Goal: Task Accomplishment & Management: Manage account settings

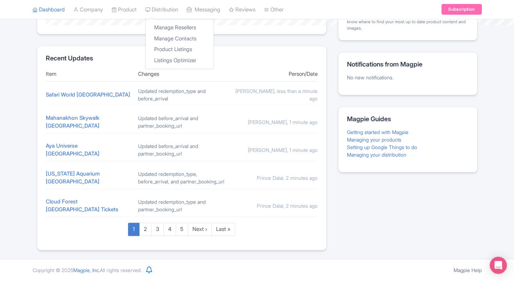
scroll to position [407, 0]
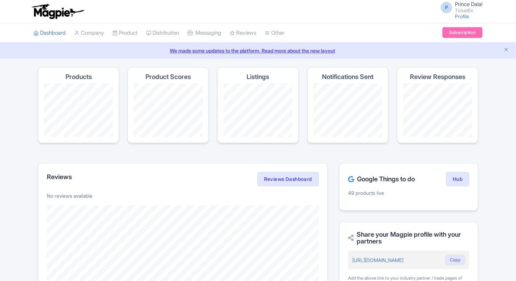
scroll to position [93, 0]
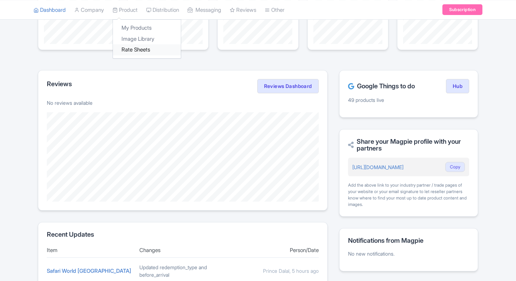
drag, startPoint x: 0, startPoint y: 0, endPoint x: 128, endPoint y: 50, distance: 137.1
click at [128, 50] on link "Rate Sheets" at bounding box center [147, 49] width 68 height 11
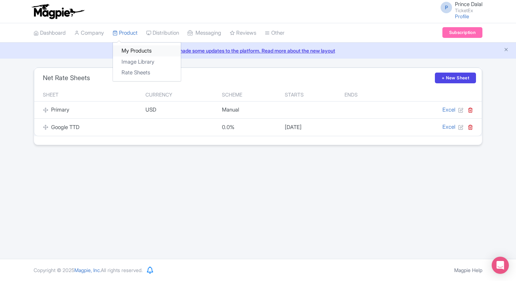
click at [134, 53] on link "My Products" at bounding box center [147, 50] width 68 height 11
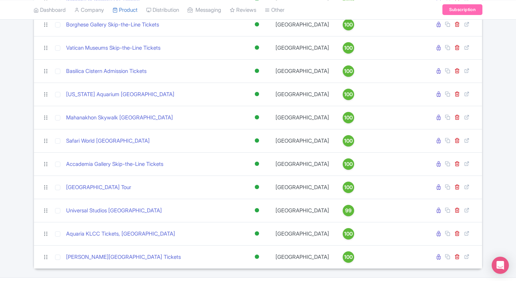
scroll to position [1031, 0]
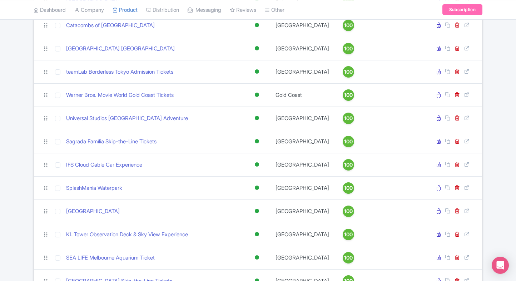
scroll to position [0, 0]
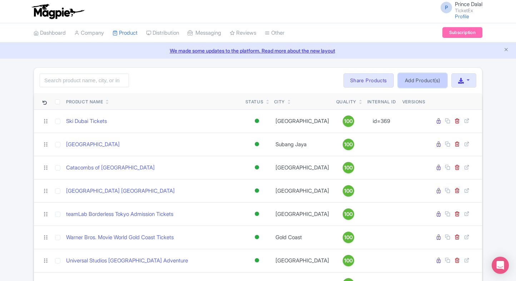
click at [428, 80] on link "Add Product(s)" at bounding box center [422, 80] width 49 height 14
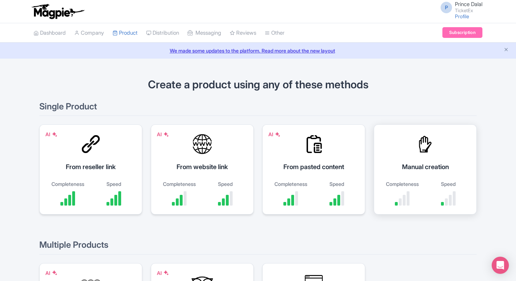
click at [432, 153] on div at bounding box center [425, 143] width 21 height 21
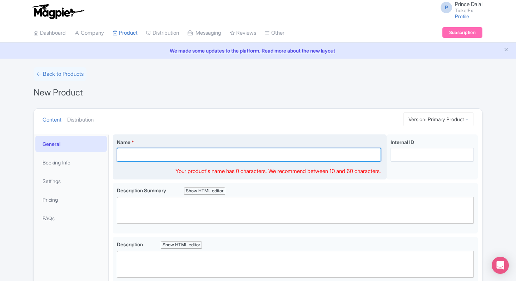
click at [157, 151] on input "Name *" at bounding box center [249, 155] width 264 height 14
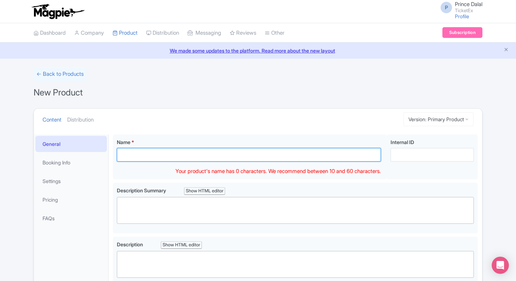
paste input "The Green Planet Dubai Tickets"
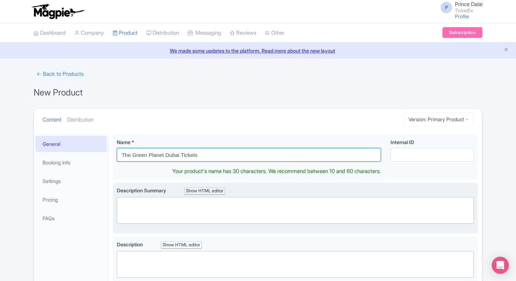
type input "The Green Planet Dubai Tickets"
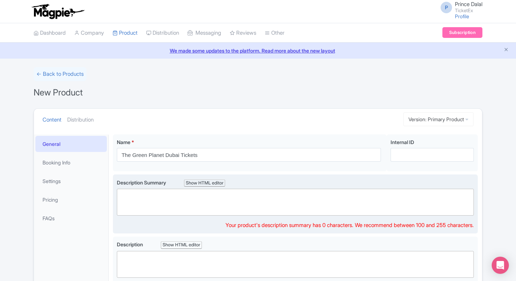
click at [203, 215] on div "Description Summary Show HTML editor Bold Italic Strikethrough Link Heading Quo…" at bounding box center [295, 204] width 357 height 51
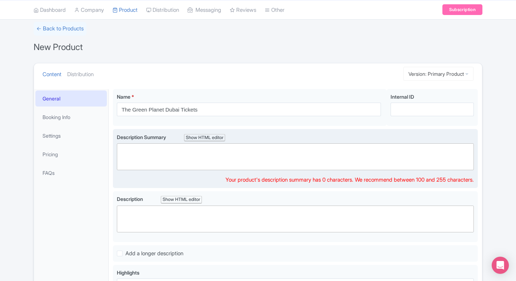
scroll to position [97, 0]
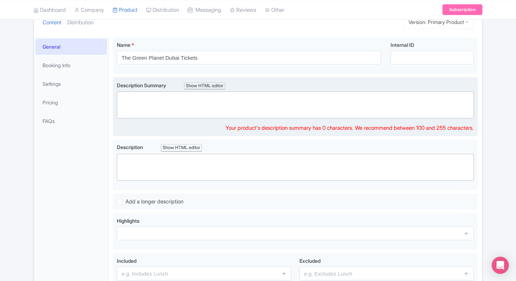
paste trix-editor "<div>Step into Dubai’s indoor tropical rainforest at The Green Planet. Explore …"
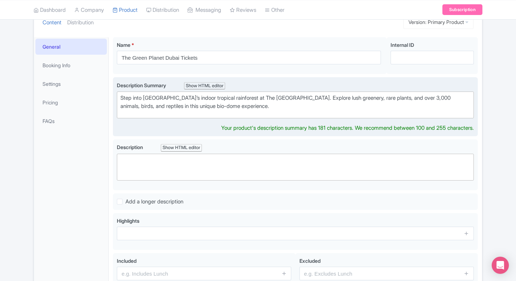
type trix-editor "<div>Step into Dubai’s indoor tropical rainforest at The Green Planet. Explore …"
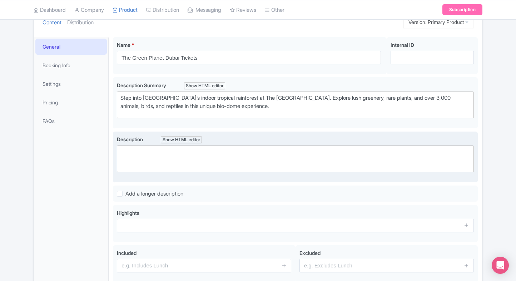
click at [169, 157] on trix-editor at bounding box center [295, 159] width 357 height 27
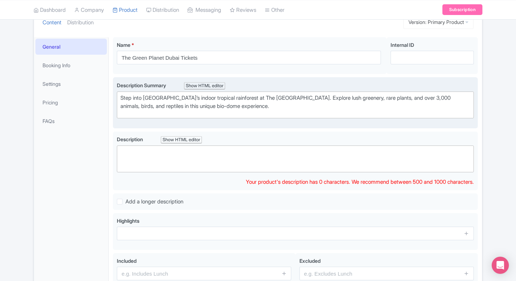
paste trix-editor "<div>The Green Planet Dubai is the city’s only indoor rainforest, designed to r…"
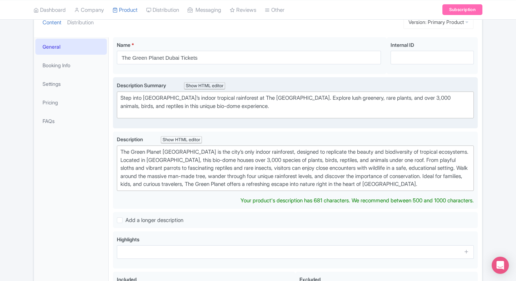
type trix-editor "<div>The Green Planet Dubai is the city’s only indoor rainforest, designed to r…"
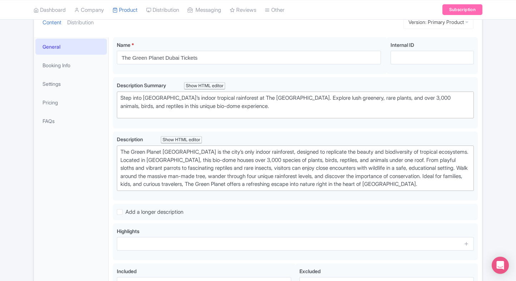
click at [93, 233] on div "General Booking Info Settings Pricing FAQs" at bounding box center [71, 183] width 75 height 293
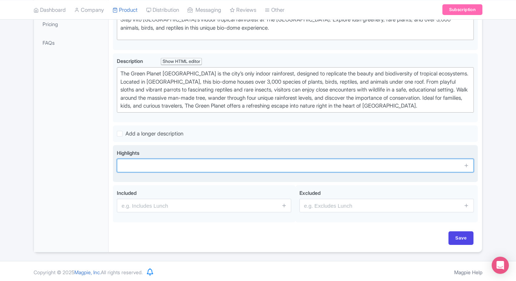
click at [174, 166] on input "text" at bounding box center [295, 166] width 357 height 14
paste input "Immersive indoor rainforest experience"
type input "Immersive indoor rainforest experience"
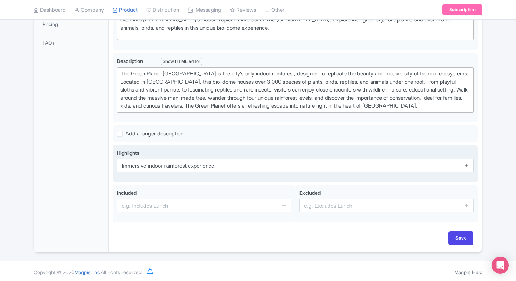
click at [468, 162] on link at bounding box center [466, 166] width 5 height 8
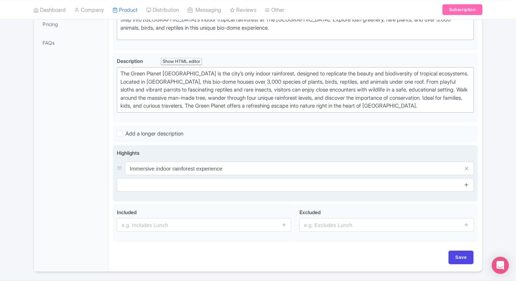
click at [468, 182] on icon at bounding box center [466, 184] width 5 height 5
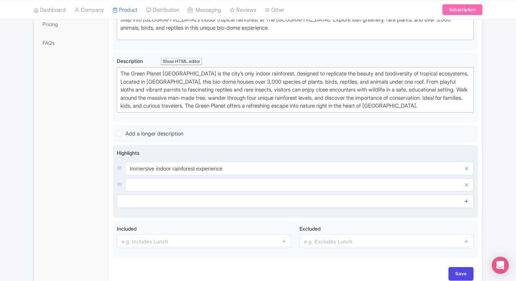
click at [469, 200] on icon at bounding box center [466, 200] width 5 height 5
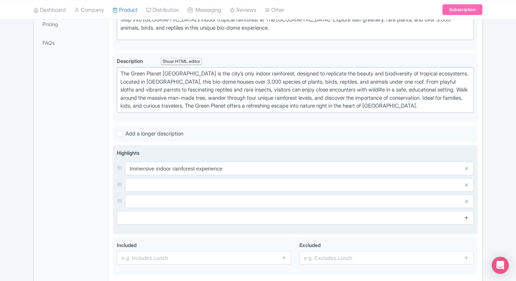
click at [469, 216] on icon at bounding box center [466, 217] width 5 height 5
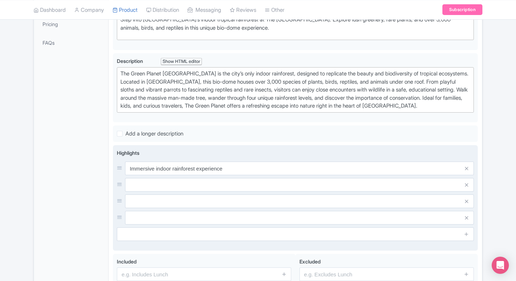
click at [400, 186] on input "text" at bounding box center [299, 185] width 349 height 14
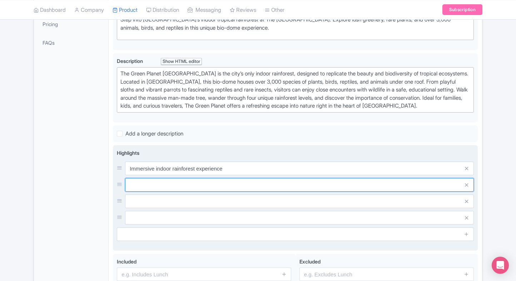
paste input "Over 3,000 exotic plants & animals"
type input "Over 3,000 exotic plants & animals"
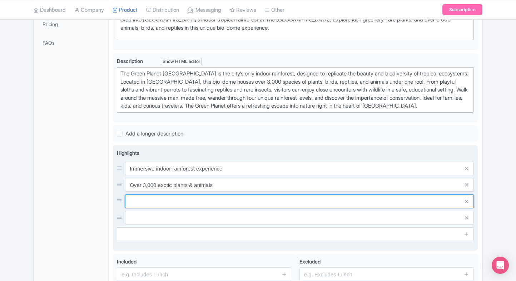
click at [149, 195] on input "text" at bounding box center [299, 202] width 349 height 14
paste input "Meet sloths, toucans, and reptiles"
type input "Meet sloths, toucans, and reptiles"
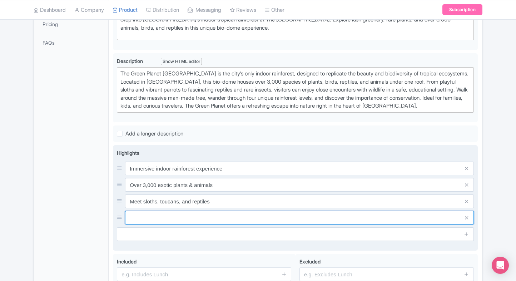
click at [170, 214] on input "text" at bounding box center [299, 218] width 349 height 14
paste input "Walk through a man-made giant tree"
type input "Walk through a man-made giant tree"
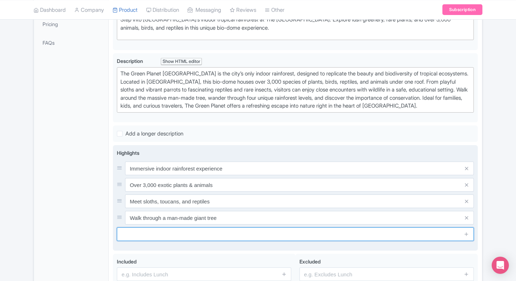
click at [154, 232] on input "text" at bounding box center [295, 234] width 357 height 14
paste input "Interactive exhibits & learning zones"
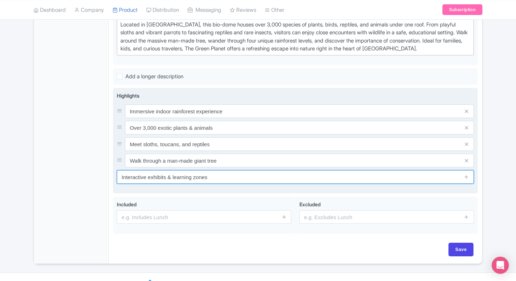
scroll to position [243, 0]
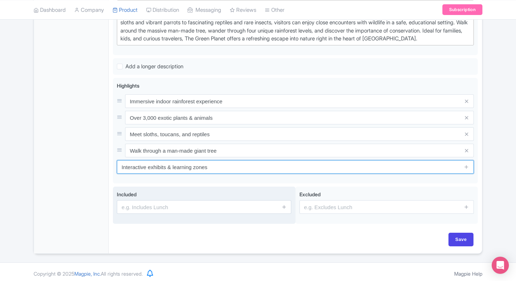
type input "Interactive exhibits & learning zones"
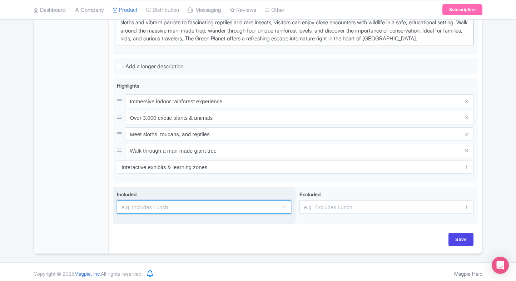
click at [191, 208] on input "text" at bounding box center [204, 207] width 175 height 14
type input "Entrance to the attraction"
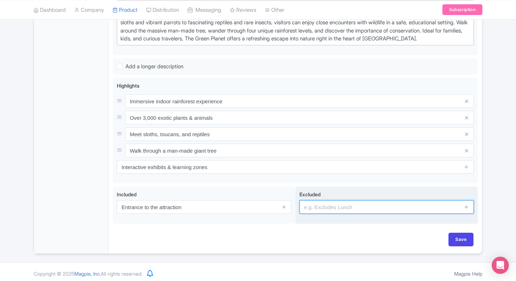
click at [346, 211] on input "text" at bounding box center [387, 207] width 175 height 14
type input "Guided tours or audio guides"
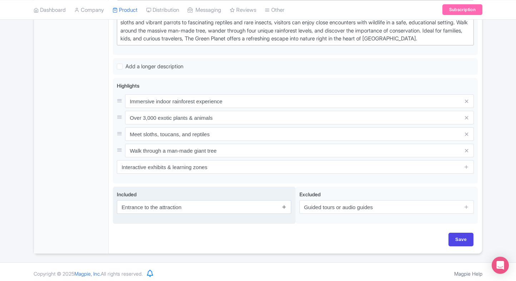
click at [284, 208] on icon at bounding box center [284, 206] width 5 height 5
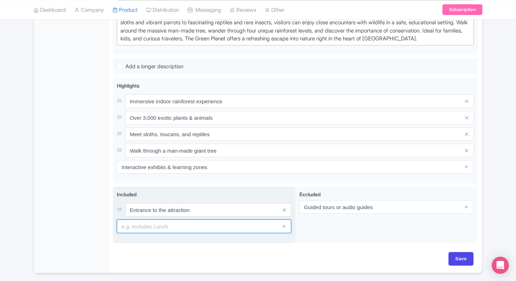
click at [228, 223] on input "text" at bounding box center [204, 227] width 175 height 14
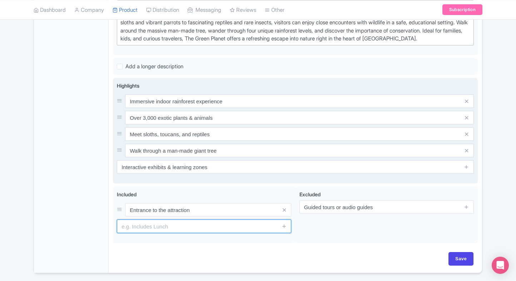
paste input "Access to four immersive rainforest levels"
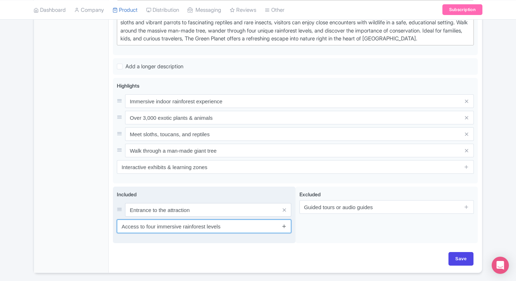
type input "Access to four immersive rainforest levels"
click at [283, 226] on icon at bounding box center [284, 225] width 5 height 5
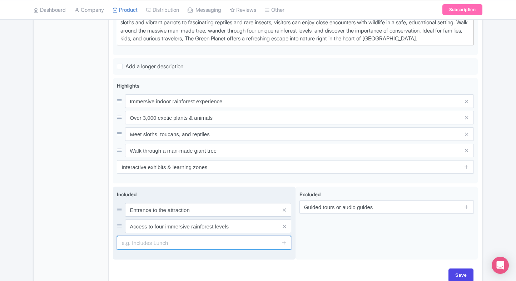
paste input "Interactive experiences such as bird feeding and wildlife talks (subject to ava…"
click at [191, 246] on input "text" at bounding box center [204, 243] width 175 height 14
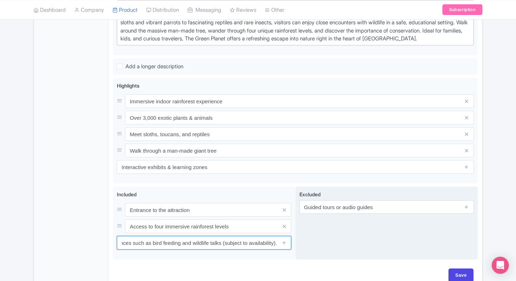
type input "Interactive experiences such as bird feeding and wildlife talks (subject to ava…"
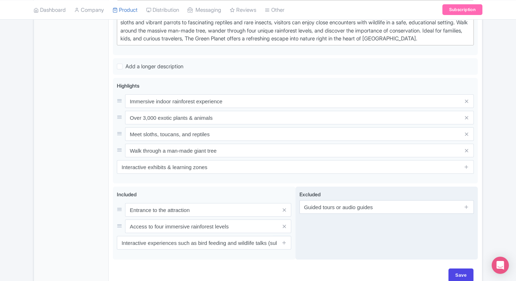
click at [325, 252] on div "Excluded Guided tours or audio guides" at bounding box center [387, 223] width 183 height 73
click at [476, 188] on div "Excluded Guided tours or audio guides" at bounding box center [387, 223] width 183 height 73
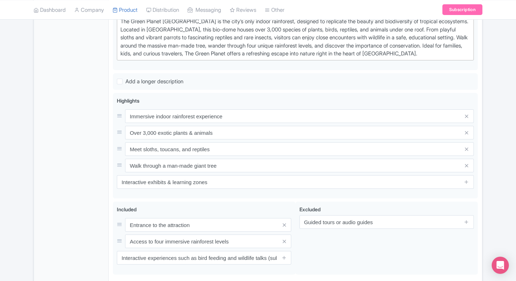
scroll to position [280, 0]
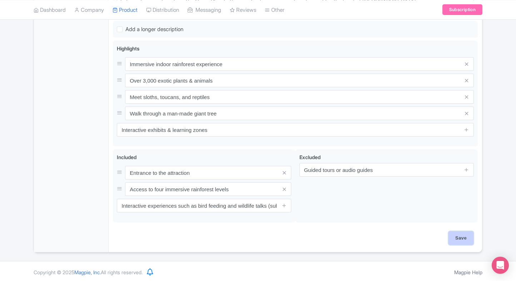
click at [458, 236] on input "Save" at bounding box center [461, 238] width 25 height 14
type input "Saving..."
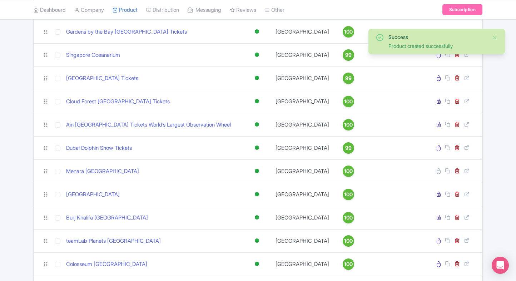
scroll to position [1054, 0]
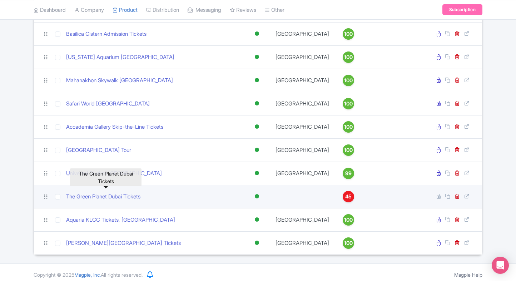
click at [123, 193] on link "The Green Planet Dubai Tickets" at bounding box center [103, 197] width 74 height 8
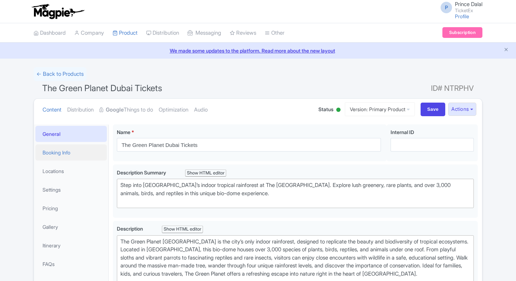
click at [76, 157] on link "Booking Info" at bounding box center [71, 152] width 72 height 16
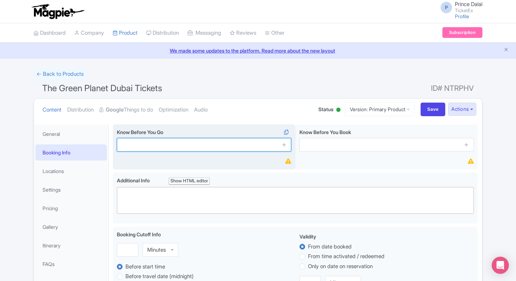
click at [158, 141] on input "text" at bounding box center [204, 145] width 175 height 14
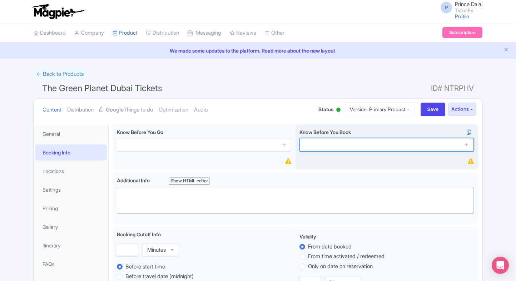
paste input "All children must be accompanied by a paying adult."
click at [324, 143] on input "text" at bounding box center [387, 145] width 175 height 14
type input "All children must be accompanied by a paying adult."
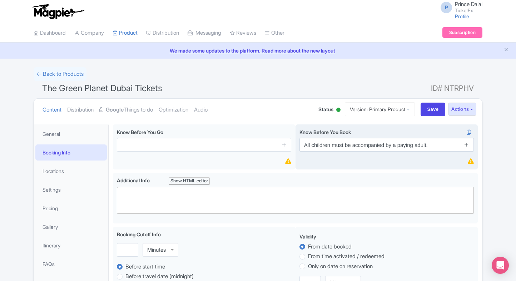
click at [466, 146] on icon at bounding box center [466, 144] width 5 height 5
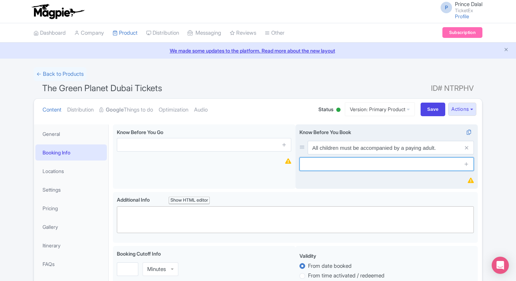
paste input "Children under 3 years enter free of charge."
click at [350, 158] on input "text" at bounding box center [387, 164] width 175 height 14
type input "Children under 3 years enter free of charge."
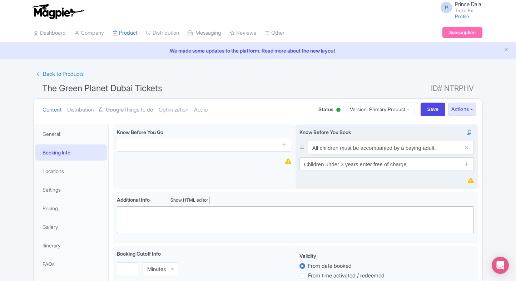
click at [472, 165] on span at bounding box center [467, 164] width 14 height 14
click at [469, 165] on icon at bounding box center [466, 163] width 5 height 5
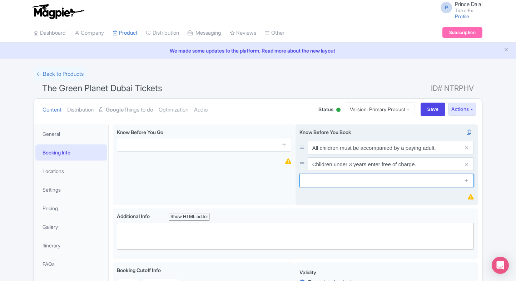
paste input "Outside food and beverages are not permitted inside the bio-dome."
drag, startPoint x: 362, startPoint y: 180, endPoint x: 370, endPoint y: 178, distance: 8.8
click at [362, 180] on input "Outside food and beverages are not permitted inside the bio-dome." at bounding box center [387, 181] width 175 height 14
type input "Outside food and beverages are not permitted inside the bio-dome."
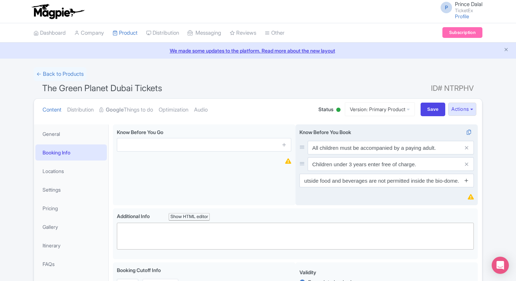
scroll to position [0, 0]
click at [469, 178] on icon at bounding box center [466, 180] width 5 height 5
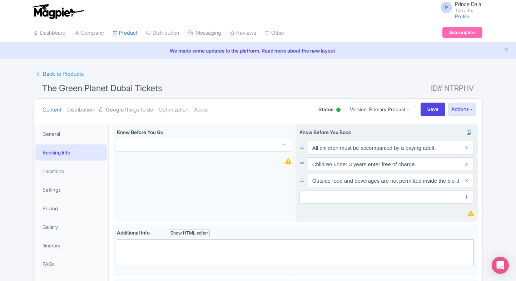
click at [467, 198] on icon at bounding box center [466, 196] width 5 height 5
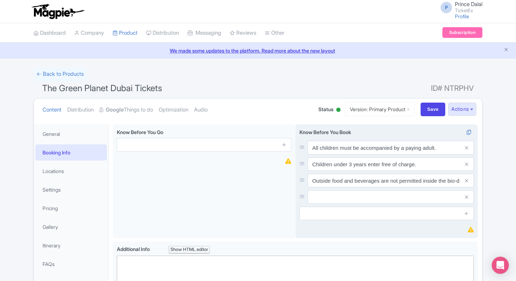
click at [403, 199] on input "text" at bounding box center [391, 197] width 166 height 14
paste input "Certain experiences (like sloth or reptile encounters) may require separate boo…"
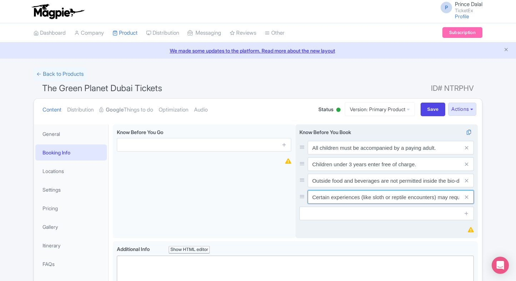
scroll to position [0, 53]
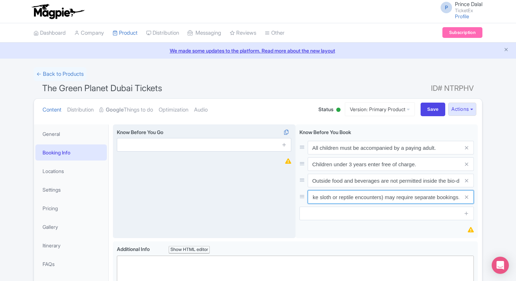
type input "Certain experiences (like sloth or reptile encounters) may require separate boo…"
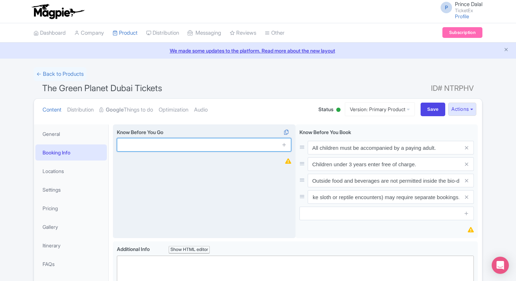
click at [190, 146] on input "text" at bounding box center [204, 145] width 175 height 14
paste input "Flash photography and videography are restricted."
type input "Flash photography and videography are restricted."
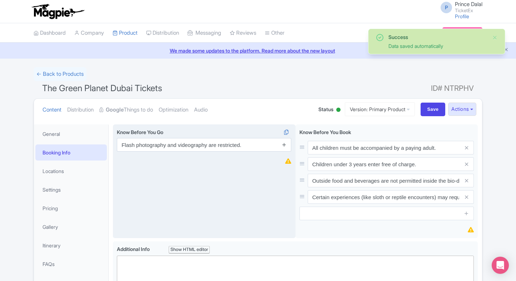
click at [284, 146] on icon at bounding box center [284, 144] width 5 height 5
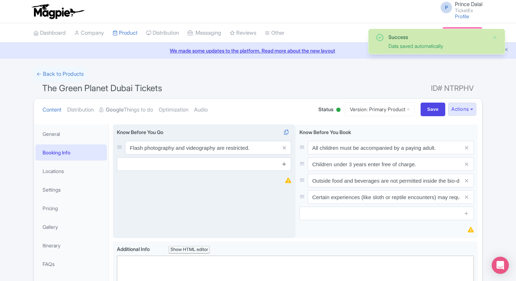
drag, startPoint x: 284, startPoint y: 158, endPoint x: 284, endPoint y: 164, distance: 6.1
click at [284, 164] on span at bounding box center [284, 164] width 14 height 14
click at [284, 164] on icon at bounding box center [284, 163] width 5 height 5
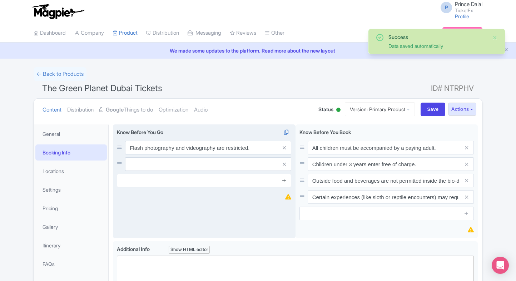
click at [283, 182] on icon at bounding box center [284, 180] width 5 height 5
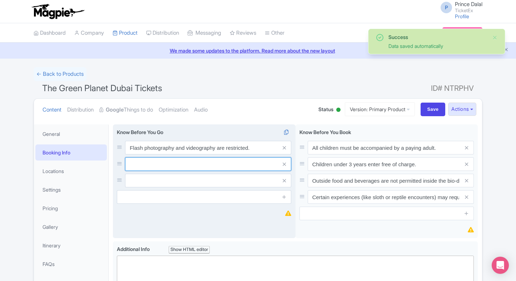
click at [253, 164] on input "text" at bounding box center [208, 164] width 166 height 14
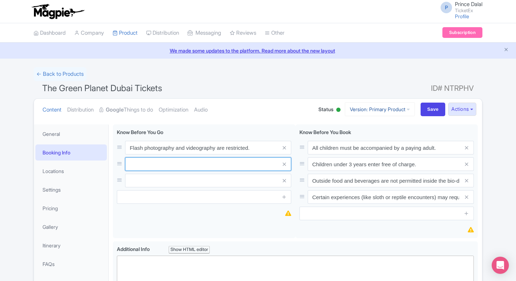
paste input "In case we are unable to process your tickets, an automatic refund will be init…"
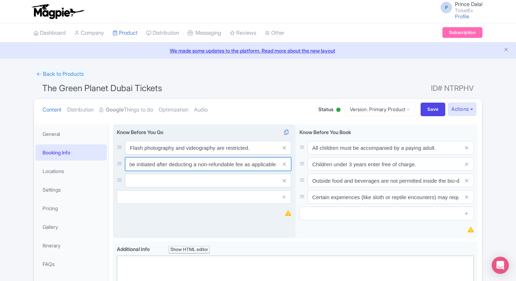
type input "In case we are unable to process your tickets, an automatic refund will be init…"
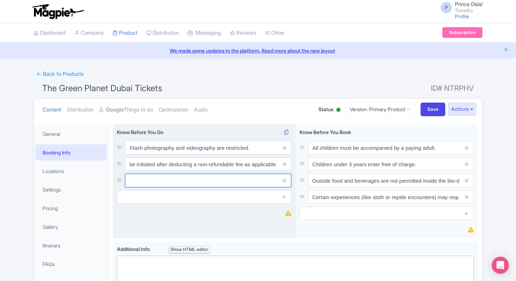
scroll to position [0, 0]
click at [164, 183] on input "text" at bounding box center [208, 181] width 166 height 14
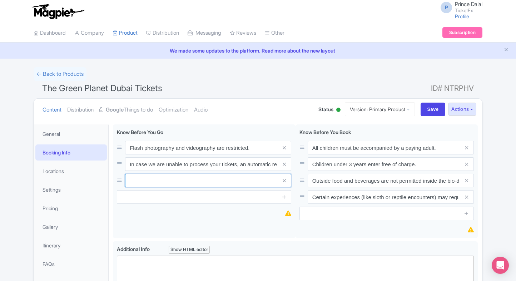
paste input "Time slots are subject to availability. If your selected slot is unavailable, y…"
type input "Time slots are subject to availability. If your selected slot is unavailable, y…"
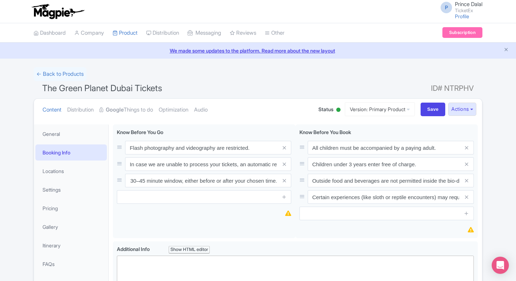
scroll to position [0, 0]
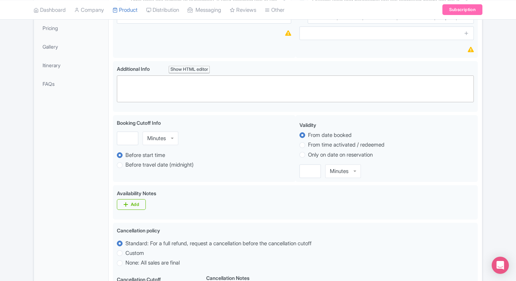
scroll to position [421, 0]
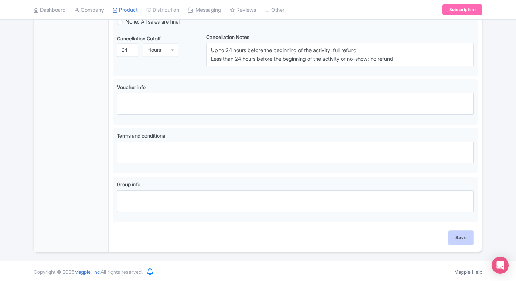
click at [461, 237] on input "Save" at bounding box center [461, 238] width 25 height 14
type input "Saving..."
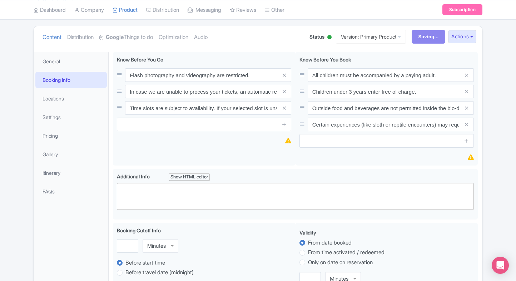
scroll to position [69, 0]
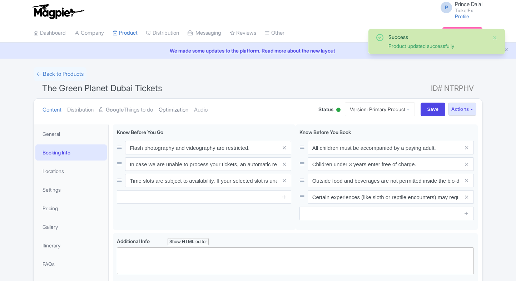
click at [173, 110] on link "Optimization" at bounding box center [174, 110] width 30 height 23
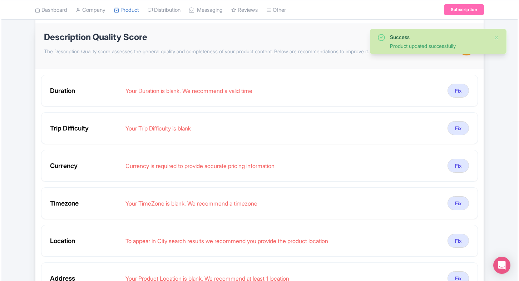
scroll to position [99, 0]
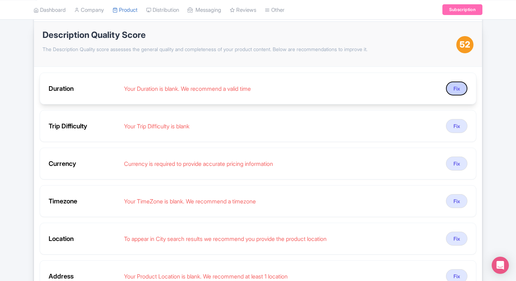
click at [453, 85] on button "Fix" at bounding box center [456, 89] width 21 height 14
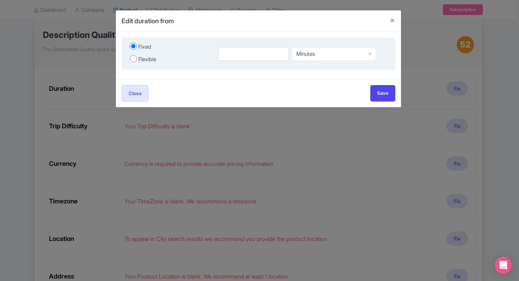
click at [139, 62] on div "Flexible" at bounding box center [147, 59] width 18 height 8
click at [137, 62] on input "Flexible" at bounding box center [133, 58] width 7 height 7
radio input "true"
click at [227, 50] on input "number" at bounding box center [236, 54] width 44 height 14
type input "1"
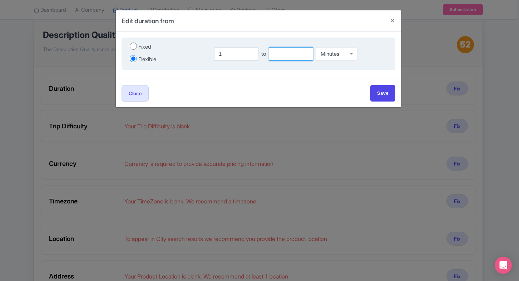
type input "2"
click at [272, 54] on input "2" at bounding box center [291, 54] width 44 height 14
type input "3"
click at [331, 56] on div "Minutes" at bounding box center [336, 54] width 41 height 14
click at [372, 90] on input "Save" at bounding box center [382, 93] width 25 height 16
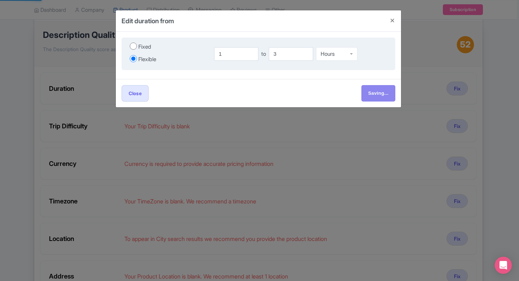
type input "Save"
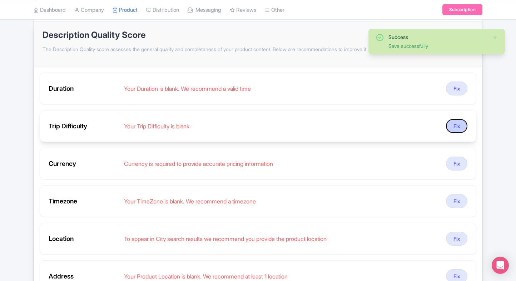
click at [457, 122] on button "Fix" at bounding box center [456, 126] width 21 height 14
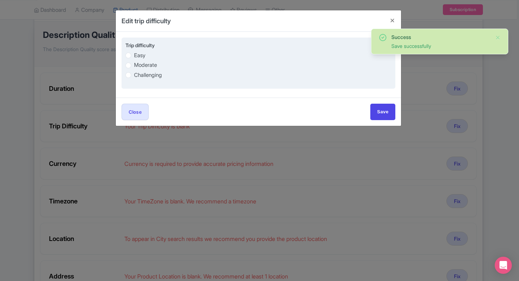
click at [141, 60] on div "Easy Moderate Challenging" at bounding box center [259, 65] width 266 height 28
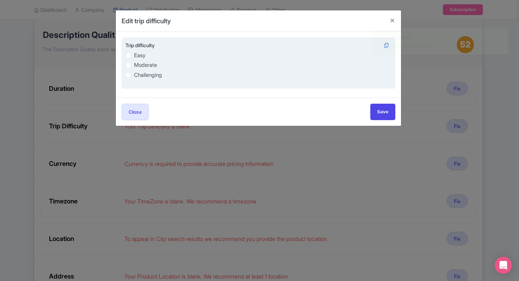
click at [134, 54] on label "Easy" at bounding box center [139, 55] width 11 height 8
radio input "true"
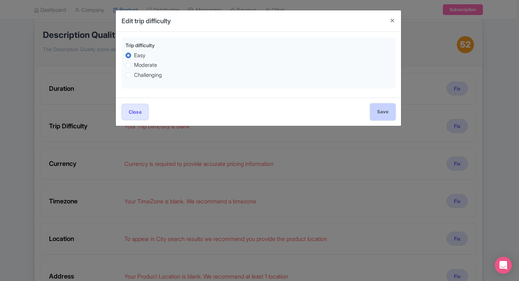
click at [379, 119] on input "Save" at bounding box center [382, 112] width 25 height 16
type input "Save"
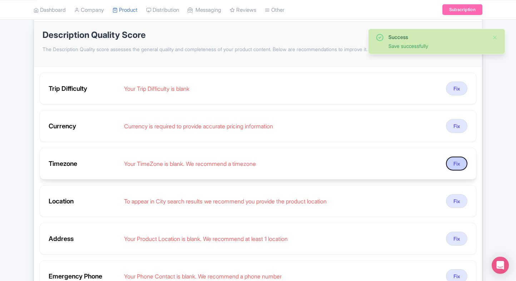
click at [462, 159] on button "Fix" at bounding box center [456, 164] width 21 height 14
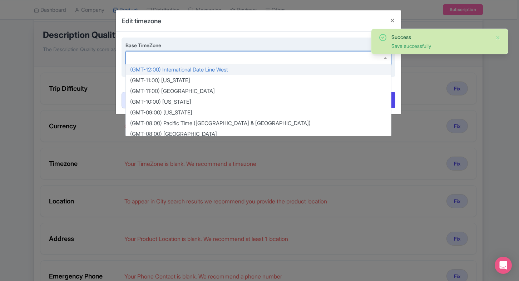
click at [174, 62] on div at bounding box center [259, 58] width 266 height 14
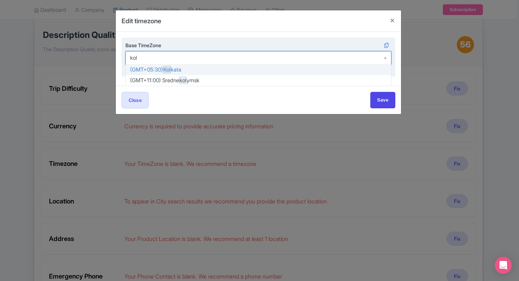
type input "kolk"
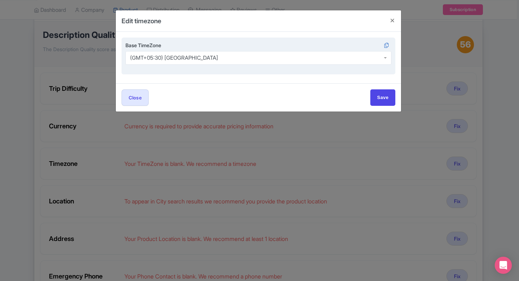
scroll to position [0, 0]
click at [377, 98] on input "Save" at bounding box center [382, 97] width 25 height 16
type input "Save"
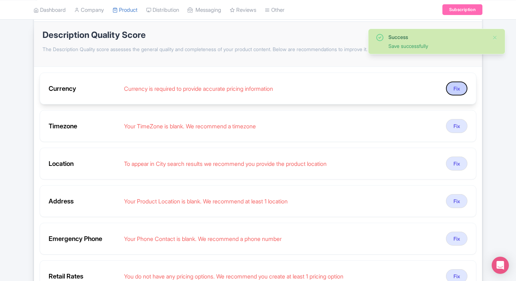
click at [456, 92] on button "Fix" at bounding box center [456, 89] width 21 height 14
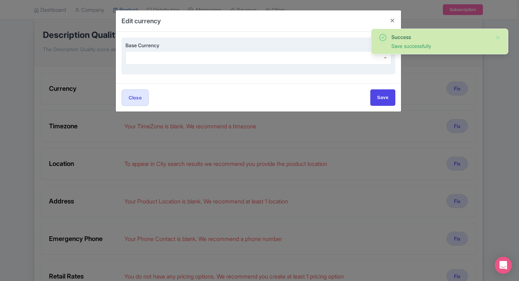
click at [173, 49] on div "Base Currency" at bounding box center [259, 52] width 266 height 23
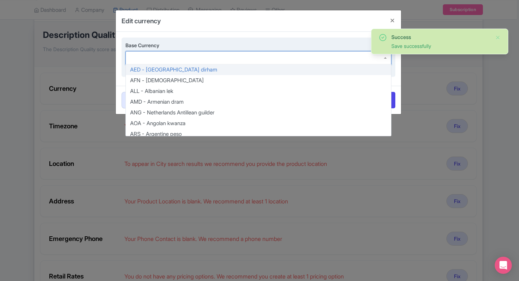
click at [164, 54] on div at bounding box center [259, 58] width 266 height 14
type input "inr"
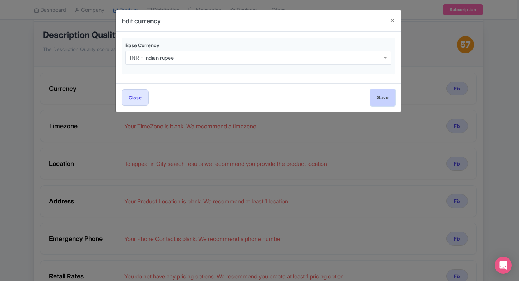
click at [380, 98] on input "Save" at bounding box center [382, 97] width 25 height 16
type input "Save"
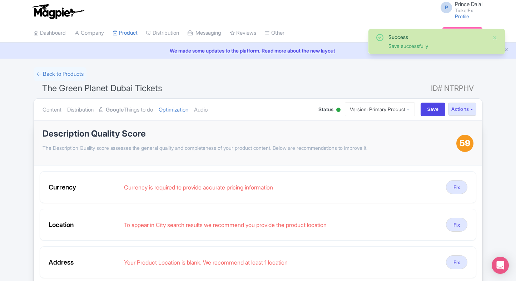
click at [200, 107] on ul "Content Distribution Google Things to do Optimization Audio" at bounding box center [173, 110] width 267 height 22
click at [208, 108] on link "Audio" at bounding box center [201, 110] width 14 height 23
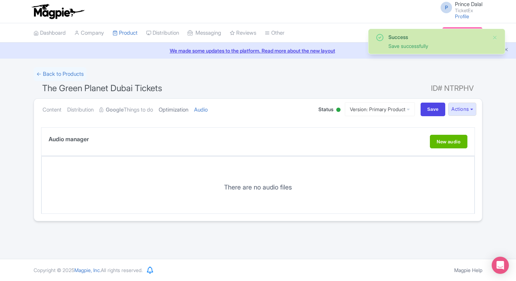
click at [188, 111] on link "Optimization" at bounding box center [174, 110] width 30 height 23
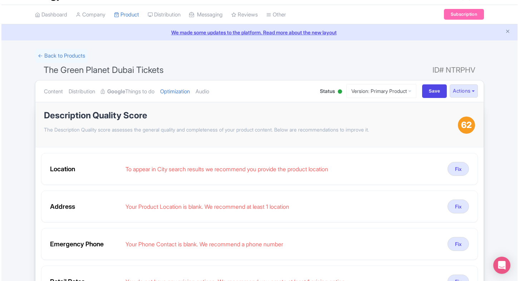
scroll to position [20, 0]
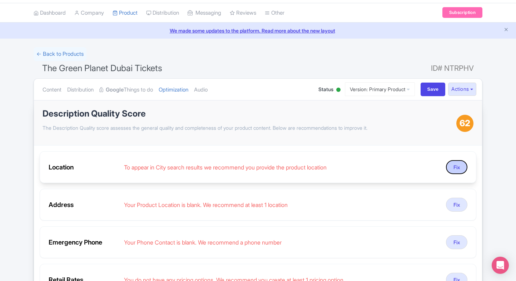
click at [450, 167] on button "Fix" at bounding box center [456, 167] width 21 height 14
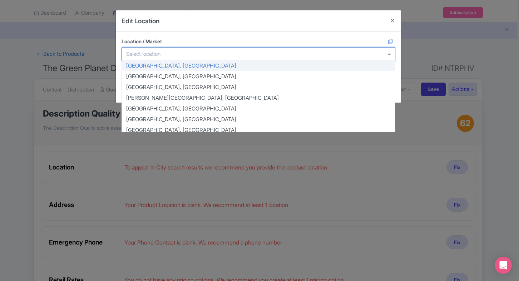
click at [226, 50] on div at bounding box center [259, 54] width 274 height 14
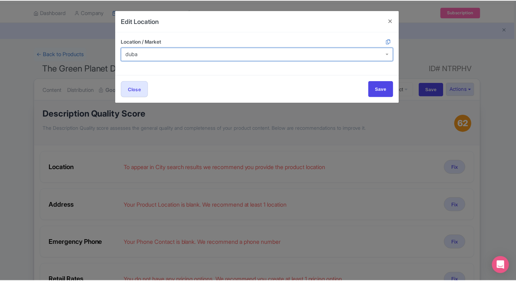
scroll to position [0, 0]
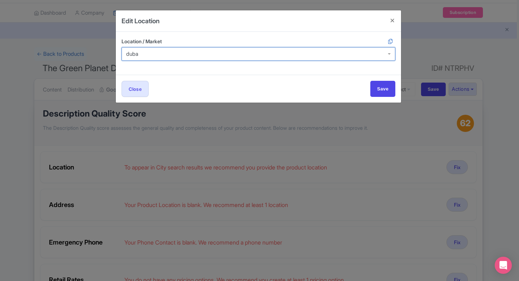
type input "dubai"
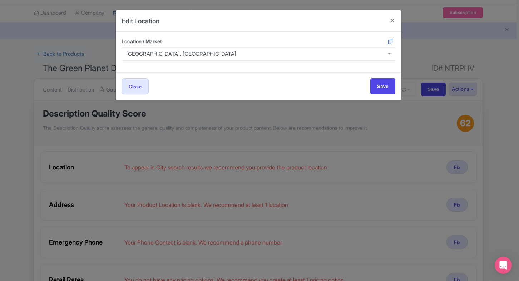
click at [290, 34] on div "Location / Market Dubai, United Arab Emirates Dubai, United Arab Emirates Dubai…" at bounding box center [258, 52] width 285 height 40
click at [385, 83] on input "Save" at bounding box center [382, 86] width 25 height 16
type input "Save"
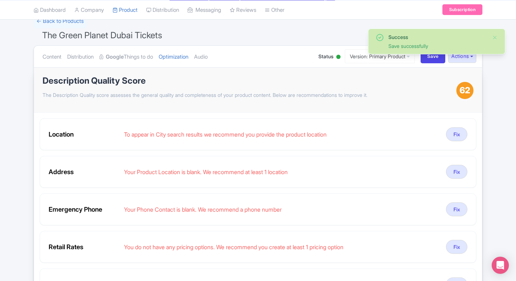
scroll to position [60, 0]
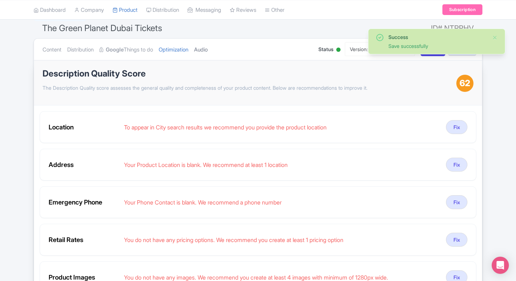
click at [208, 46] on link "Audio" at bounding box center [201, 50] width 14 height 23
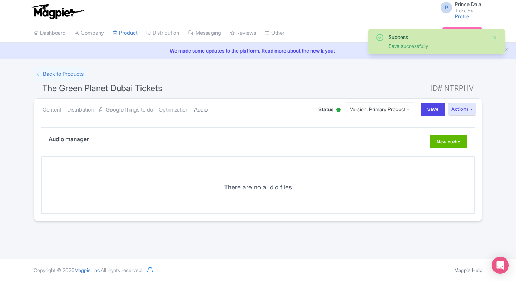
scroll to position [0, 0]
click at [171, 111] on link "Optimization" at bounding box center [174, 110] width 30 height 23
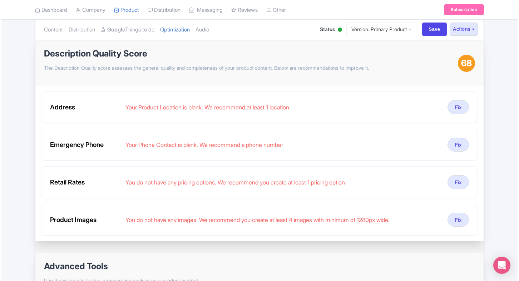
scroll to position [80, 0]
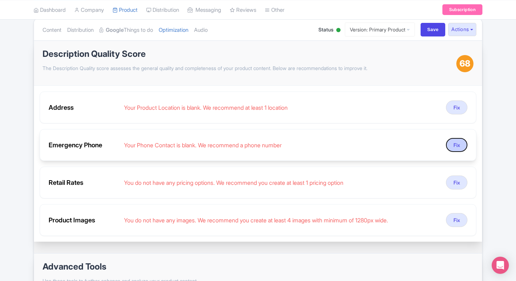
click at [456, 138] on button "Fix" at bounding box center [456, 145] width 21 height 14
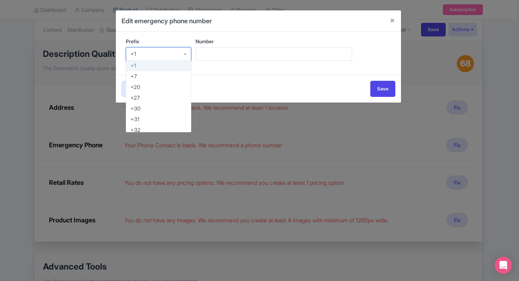
click at [163, 49] on div "+1" at bounding box center [158, 54] width 65 height 14
type input "91"
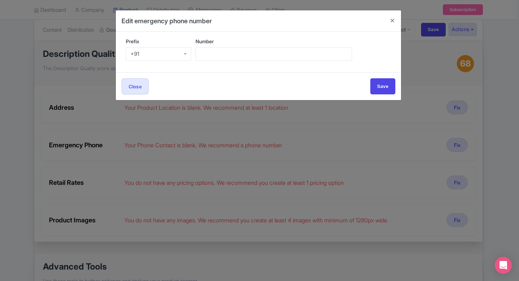
scroll to position [0, 0]
click at [211, 58] on input "Number" at bounding box center [274, 54] width 157 height 14
type input "9509989377"
click at [378, 87] on input "Save" at bounding box center [382, 86] width 25 height 16
type input "Save"
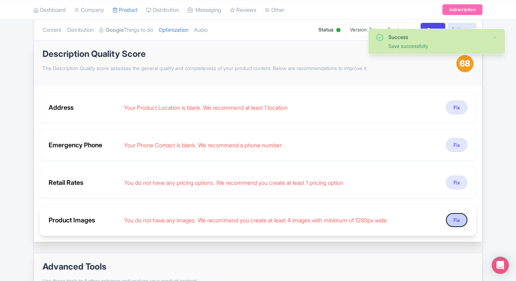
click at [458, 219] on button "Fix" at bounding box center [456, 220] width 21 height 14
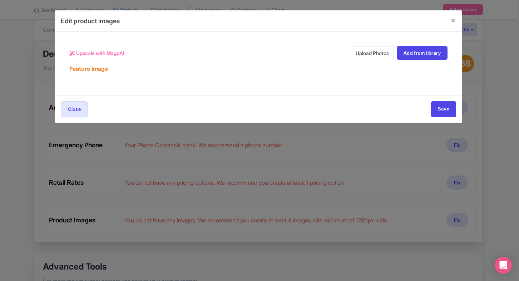
click at [360, 52] on link "Upload Photos" at bounding box center [372, 53] width 43 height 14
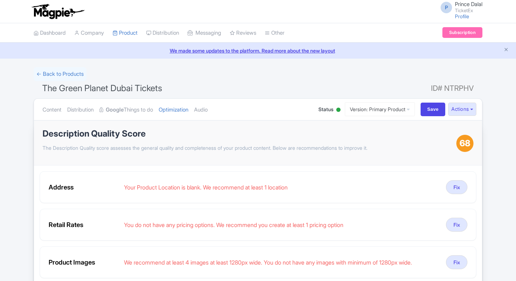
click at [208, 108] on link "Audio" at bounding box center [201, 110] width 14 height 23
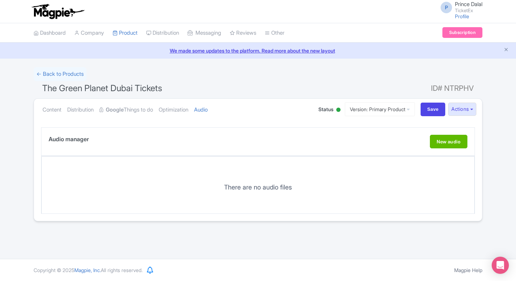
click at [178, 121] on div "Audio manager New audio There are no audio files" at bounding box center [258, 170] width 448 height 101
click at [181, 115] on link "Optimization" at bounding box center [174, 110] width 30 height 23
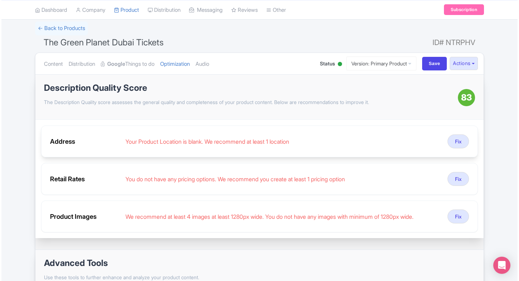
scroll to position [47, 0]
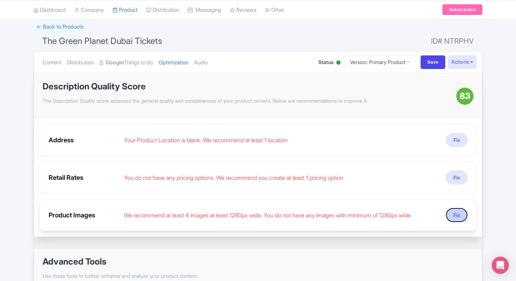
click at [456, 213] on button "Fix" at bounding box center [456, 215] width 21 height 14
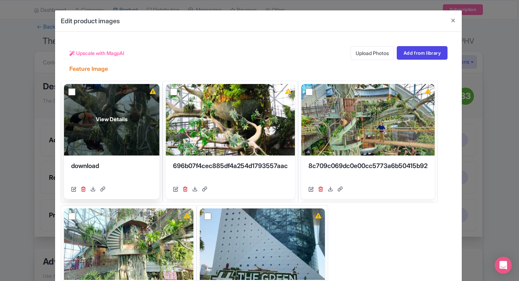
click at [69, 90] on input "checkbox" at bounding box center [71, 91] width 7 height 7
checkbox input "true"
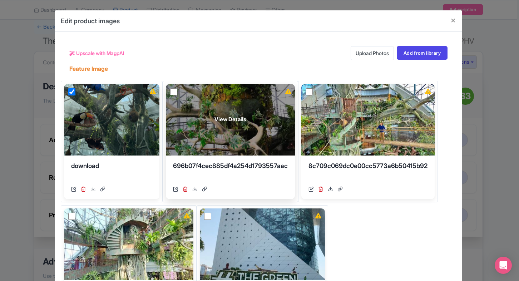
click at [170, 89] on input "checkbox" at bounding box center [173, 91] width 7 height 7
checkbox input "true"
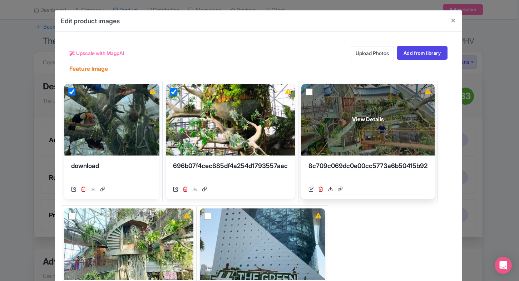
click at [313, 89] on input "checkbox" at bounding box center [309, 91] width 7 height 7
checkbox input "true"
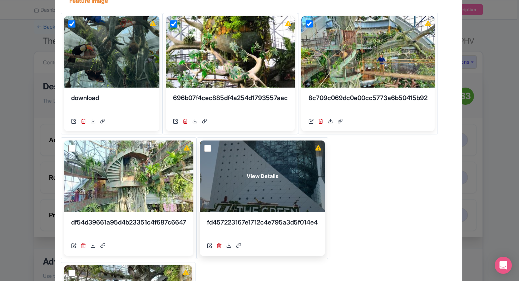
scroll to position [69, 0]
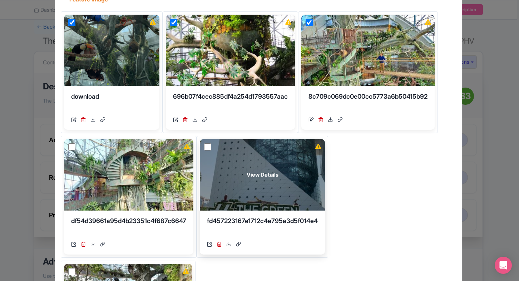
click at [210, 145] on input "checkbox" at bounding box center [207, 146] width 7 height 7
checkbox input "true"
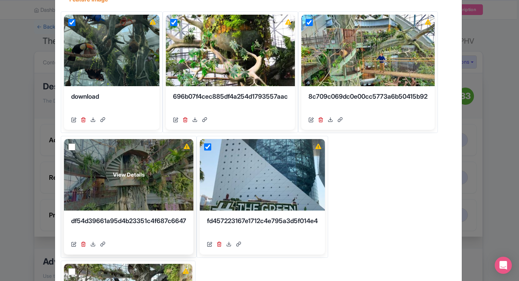
click at [72, 147] on input "checkbox" at bounding box center [71, 146] width 7 height 7
checkbox input "true"
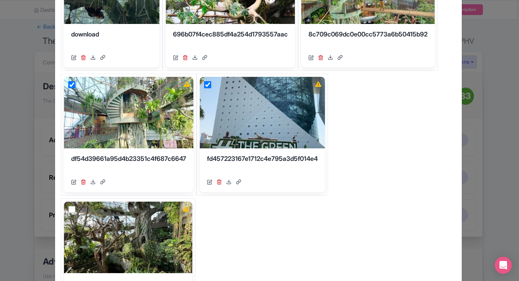
scroll to position [134, 0]
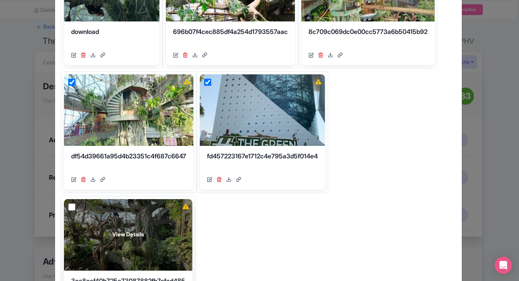
click at [69, 208] on input "checkbox" at bounding box center [71, 206] width 7 height 7
checkbox input "true"
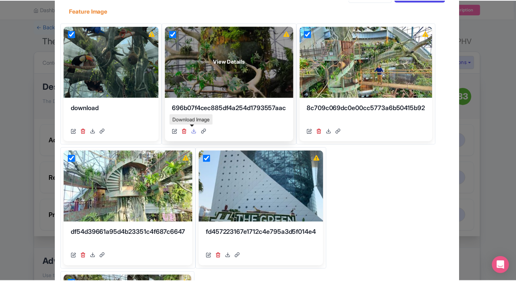
scroll to position [0, 0]
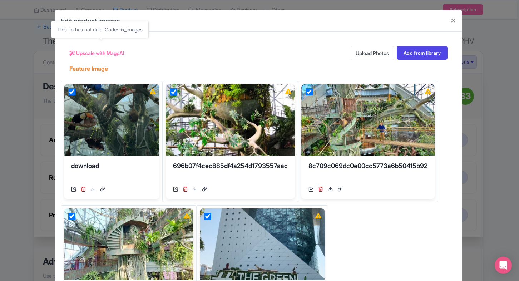
click at [92, 54] on span "Upscale with MagpAI" at bounding box center [100, 53] width 48 height 8
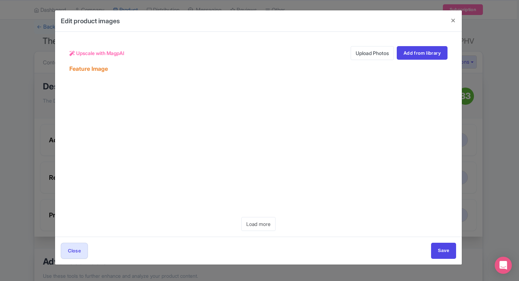
click at [171, 38] on div "Upscale with MagpAI Upload Photos Add from library Feature Image" at bounding box center [258, 55] width 395 height 35
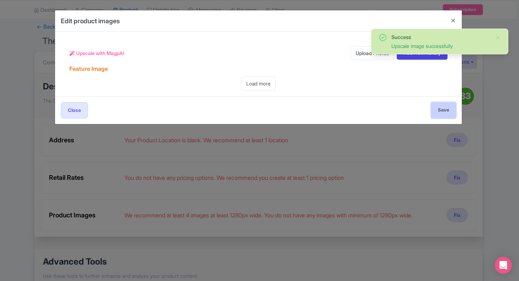
click at [433, 110] on input "Save" at bounding box center [443, 110] width 25 height 16
type input "Save"
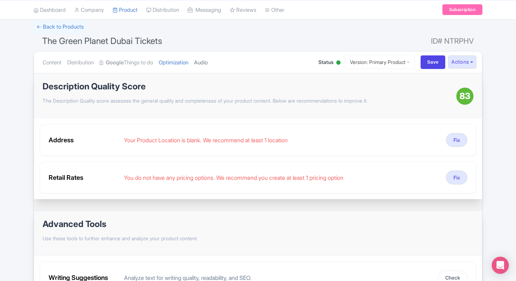
click at [208, 62] on link "Audio" at bounding box center [201, 62] width 14 height 23
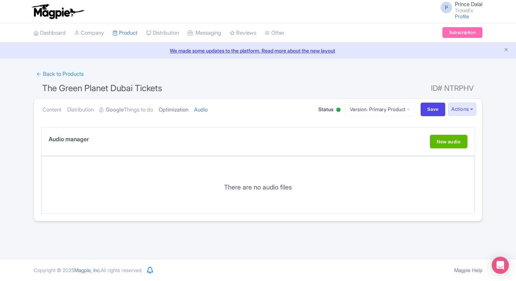
click at [178, 107] on link "Optimization" at bounding box center [174, 110] width 30 height 23
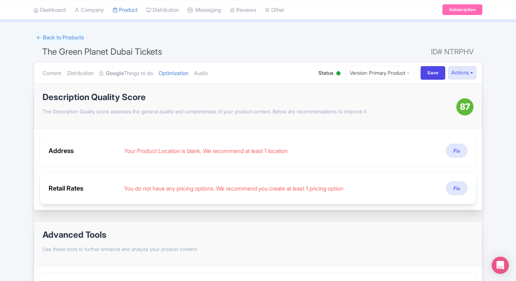
scroll to position [37, 0]
click at [460, 184] on button "Fix" at bounding box center [456, 188] width 21 height 14
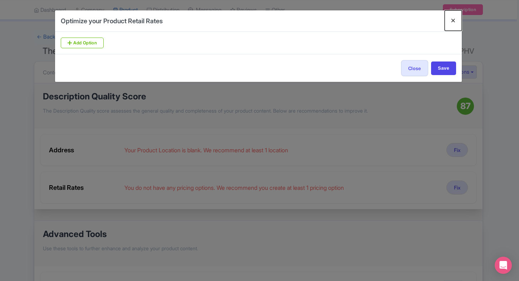
click at [453, 19] on button "Close" at bounding box center [453, 20] width 17 height 20
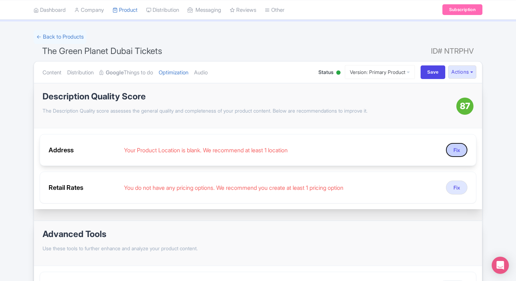
click at [449, 153] on button "Fix" at bounding box center [456, 150] width 21 height 14
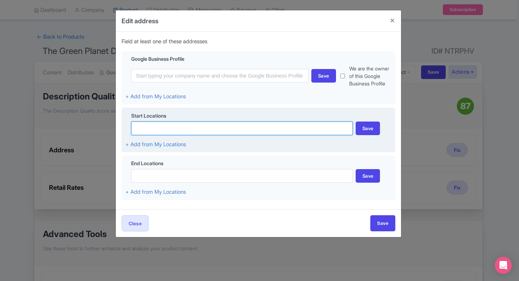
click at [201, 127] on input at bounding box center [242, 129] width 222 height 14
type input "h"
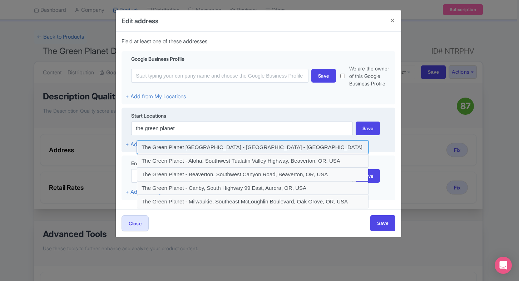
click at [212, 144] on input at bounding box center [253, 148] width 232 height 14
type input "The Green Planet Dubai - Dubai - United Arab Emirates"
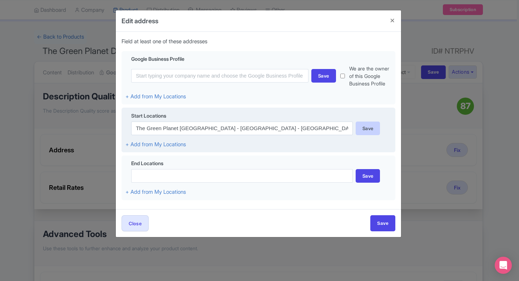
click at [380, 124] on div "Save" at bounding box center [368, 129] width 25 height 14
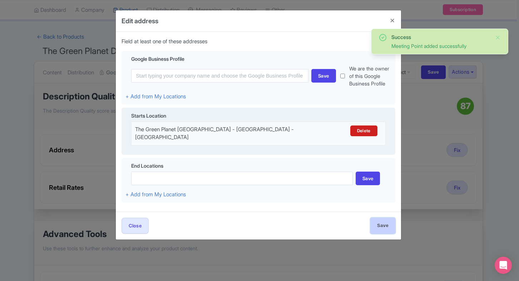
click at [385, 221] on input "Save" at bounding box center [382, 226] width 25 height 16
type input "Save"
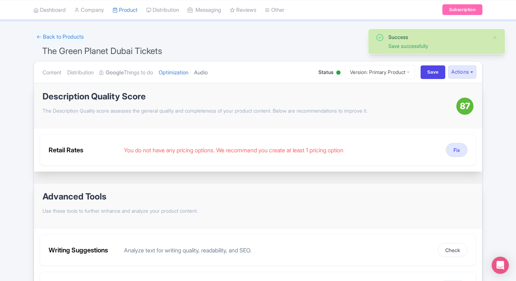
click at [206, 74] on link "Audio" at bounding box center [201, 73] width 14 height 23
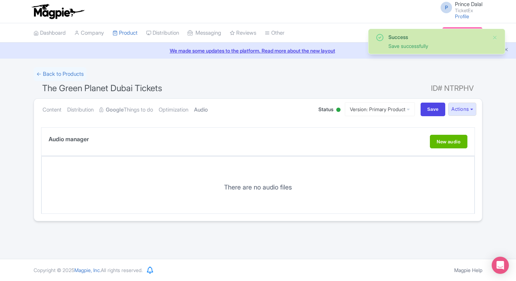
scroll to position [0, 0]
click at [171, 108] on link "Optimization" at bounding box center [174, 110] width 30 height 23
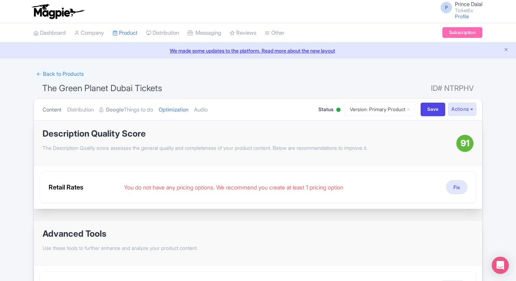
click at [53, 108] on link "Content" at bounding box center [52, 110] width 19 height 23
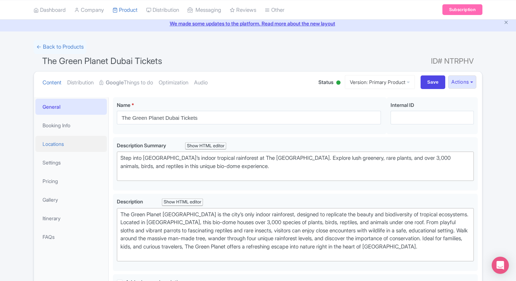
scroll to position [24, 0]
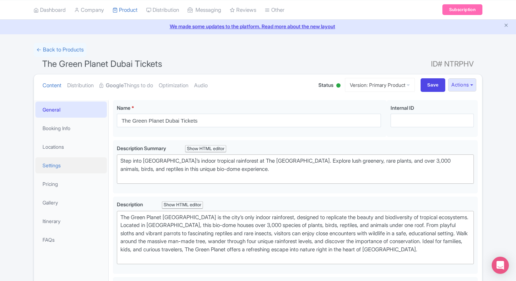
click at [51, 164] on link "Settings" at bounding box center [71, 165] width 72 height 16
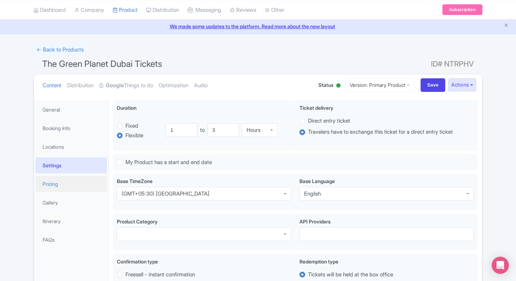
click at [50, 185] on link "Pricing" at bounding box center [71, 184] width 72 height 16
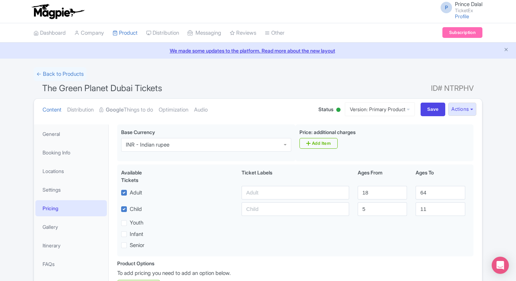
scroll to position [72, 0]
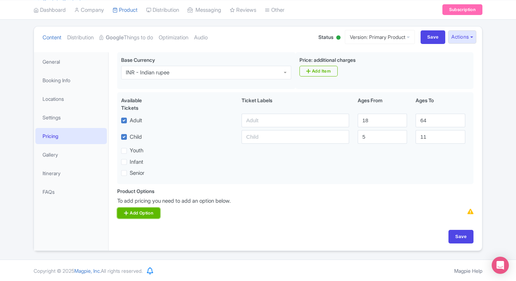
click at [124, 213] on icon at bounding box center [126, 213] width 4 height 6
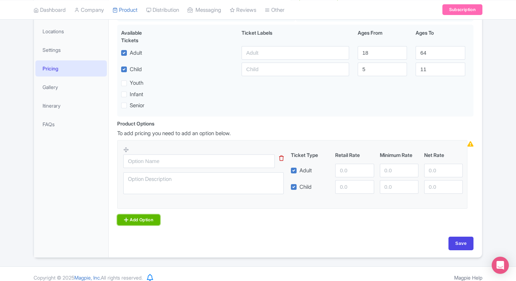
scroll to position [141, 0]
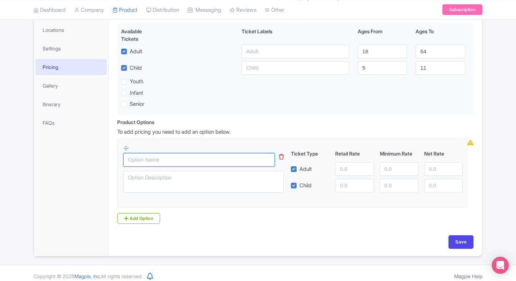
click at [163, 154] on input "text" at bounding box center [199, 160] width 152 height 14
paste input "The Green Planet Dubai general admission tickets"
type input "The Green Planet Dubai general admission tickets"
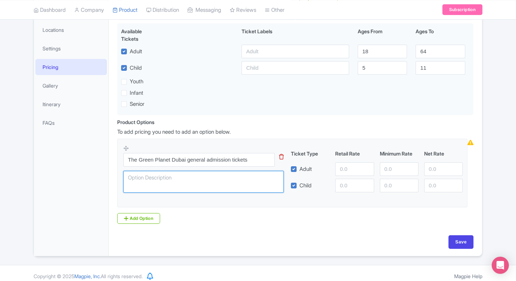
click at [200, 189] on textarea at bounding box center [203, 182] width 161 height 22
click at [243, 216] on div "Product Options i To add pricing you need to add an option below. The Green Pla…" at bounding box center [295, 171] width 365 height 106
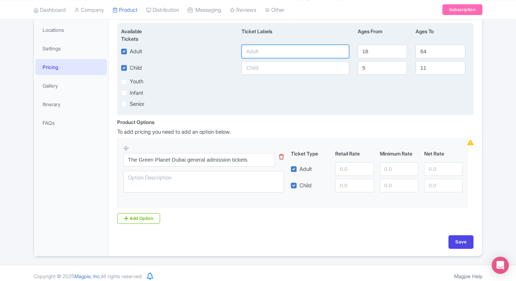
click at [288, 54] on input "text" at bounding box center [296, 52] width 108 height 14
type input "2353"
paste input "2353"
click at [279, 69] on input "text" at bounding box center [296, 68] width 108 height 14
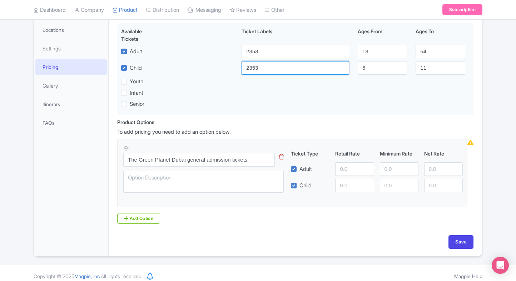
type input "2353"
paste input "2353"
click at [339, 164] on input "number" at bounding box center [354, 169] width 39 height 14
type input "2353"
paste input "2353"
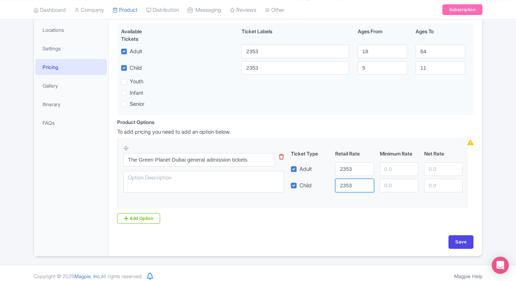
click at [346, 179] on input "2353" at bounding box center [354, 186] width 39 height 14
type input "2353"
click at [378, 167] on div at bounding box center [399, 169] width 44 height 14
paste input "2353"
click at [392, 167] on input "number" at bounding box center [399, 169] width 39 height 14
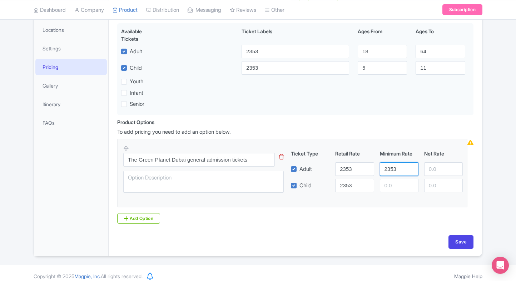
type input "2353"
click at [399, 197] on fieldset "The Green Planet Dubai general admission tickets Ticket Type Retail Rate Minimu…" at bounding box center [292, 173] width 350 height 69
paste input "2353"
click at [399, 186] on input "number" at bounding box center [399, 186] width 39 height 14
type input "2353"
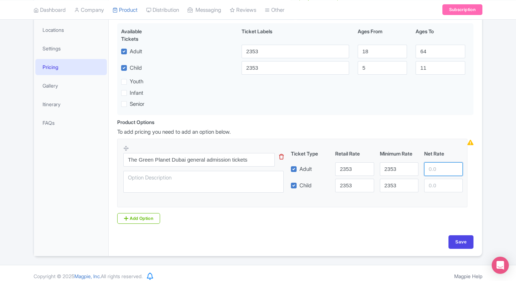
paste input "2353"
click at [436, 163] on input "2353" at bounding box center [443, 169] width 39 height 14
type input "2353"
paste input "2353"
click at [438, 186] on input "2353" at bounding box center [443, 186] width 39 height 14
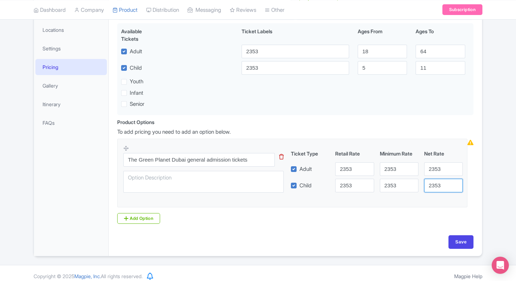
type input "2353"
click at [460, 232] on div "Base Currency i INR - Indian rupee INR - Indian rupee Price: additional charges…" at bounding box center [295, 109] width 365 height 252
click at [457, 244] on input "Save" at bounding box center [461, 242] width 25 height 14
type input "Saving..."
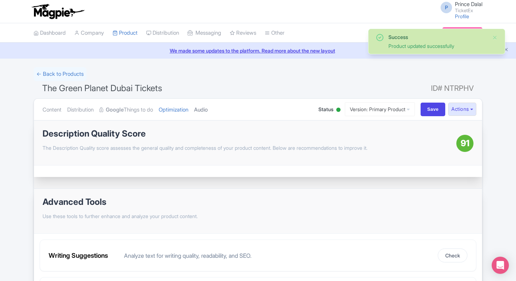
click at [208, 104] on link "Audio" at bounding box center [201, 110] width 14 height 23
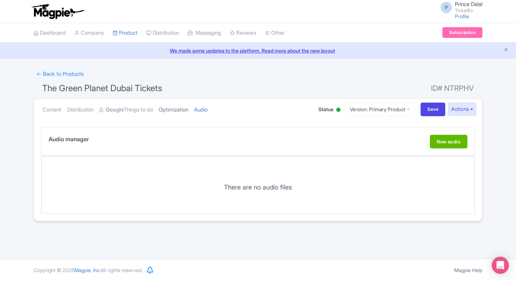
click at [175, 110] on link "Optimization" at bounding box center [174, 110] width 30 height 23
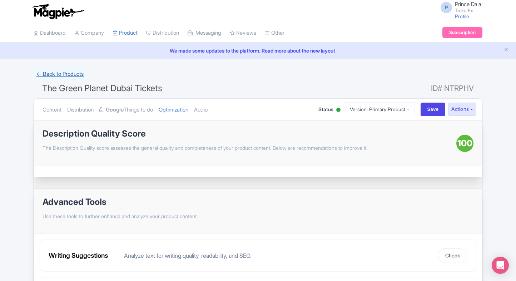
click at [53, 76] on link "← Back to Products" at bounding box center [60, 74] width 53 height 14
click at [117, 108] on strong "Google" at bounding box center [115, 110] width 18 height 8
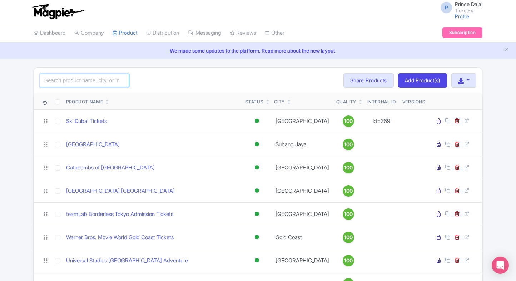
click input "search"
click div "Search Bulk Actions Delete Add to Collection Share Products Add to Collection C…"
click input "search"
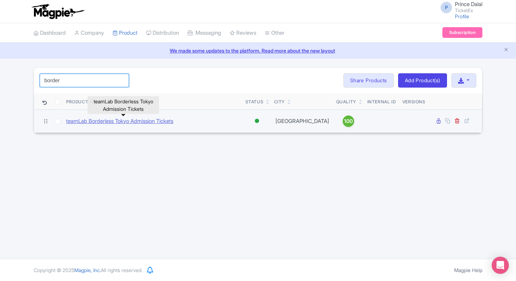
type input "border"
click link "teamLab Borderless Tokyo Admission Tickets"
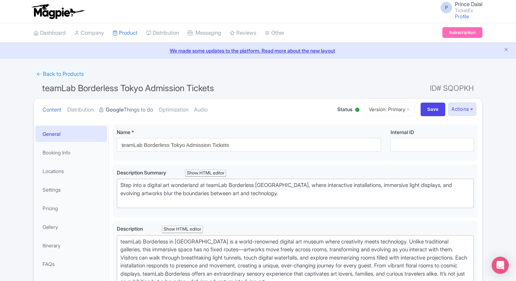
click at [122, 104] on link "Google Things to do" at bounding box center [126, 110] width 54 height 23
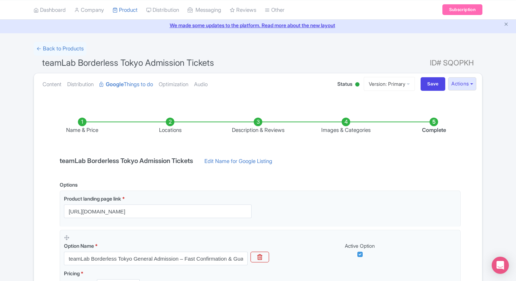
scroll to position [24, 0]
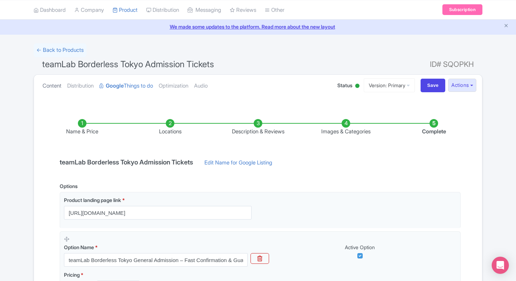
click at [50, 79] on link "Content" at bounding box center [52, 86] width 19 height 23
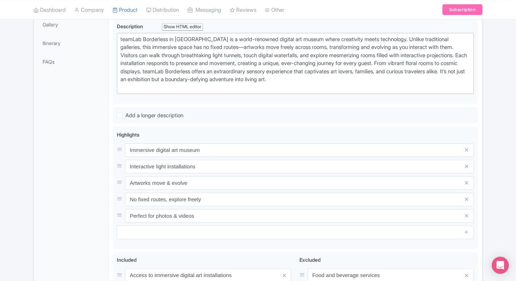
scroll to position [203, 0]
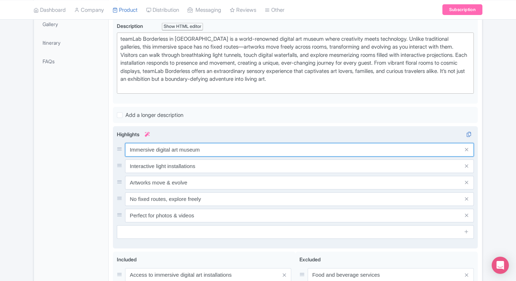
click at [228, 148] on input "Immersive digital art museum" at bounding box center [299, 150] width 349 height 14
paste input "Explore immersive digital art worlds"
type input "Explore immersive digital art worlds"
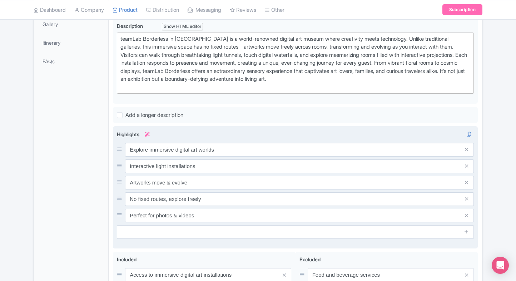
click at [202, 164] on input "Interactive light installations" at bounding box center [299, 166] width 349 height 14
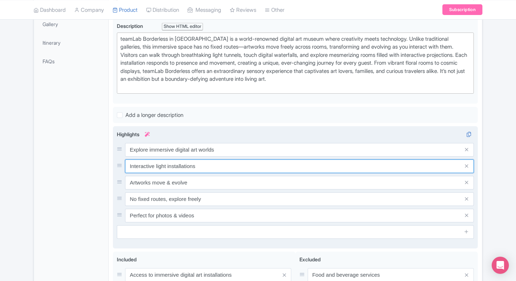
paste input "Wander through ever-changing exhibit"
type input "Wander through ever-changing exhibits"
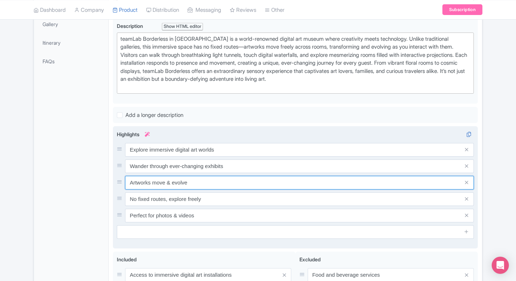
click at [187, 182] on input "Artworks move & evolve" at bounding box center [299, 183] width 349 height 14
paste input "Interactive light and sound displays"
type input "Interactive light and sound displays"
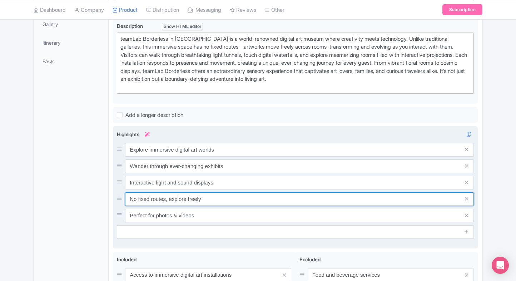
click at [186, 194] on input "No fixed routes, explore freely" at bounding box center [299, 199] width 349 height 14
paste input "Tokyo’s iconic futuristic art museum"
type input "Tokyo’s iconic futuristic art museum"
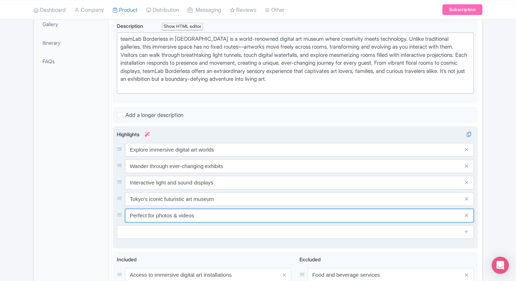
click at [186, 218] on input "Perfect for photos & videos" at bounding box center [299, 216] width 349 height 14
paste input "Family-friendly cultural experience"
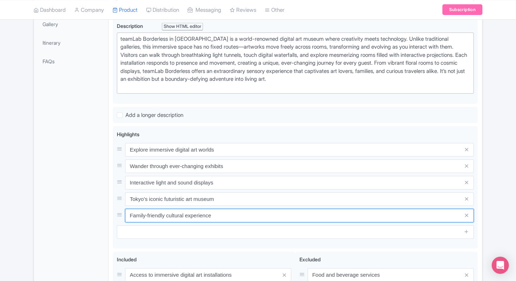
type input "Family-friendly cultural experience"
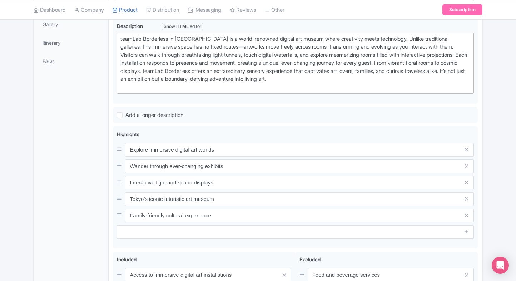
click at [86, 216] on div "General Booking Info Locations Settings Pricing Gallery Itinerary FAQs" at bounding box center [71, 146] width 75 height 449
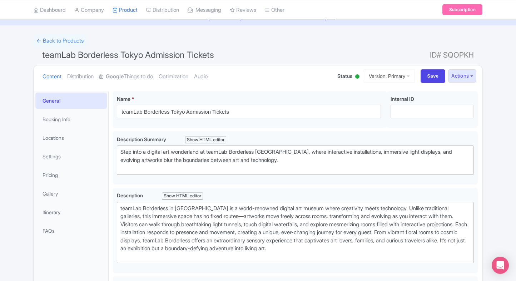
scroll to position [22, 0]
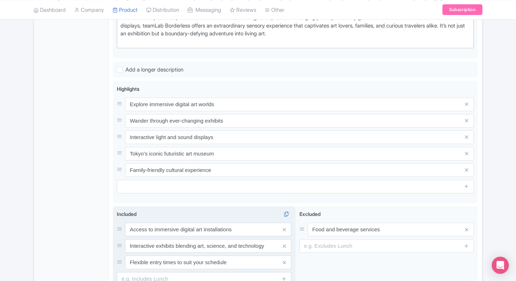
scroll to position [309, 0]
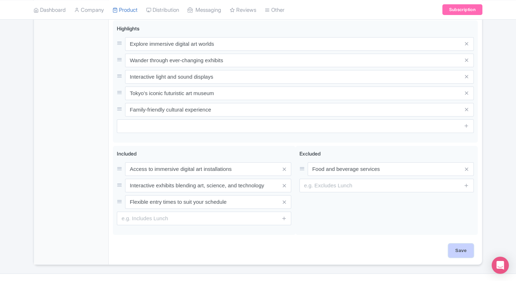
click at [465, 244] on input "Save" at bounding box center [461, 251] width 25 height 14
type input "Saving..."
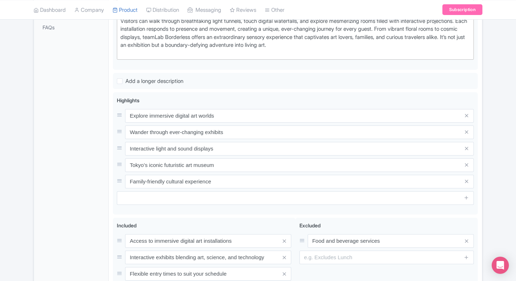
scroll to position [235, 0]
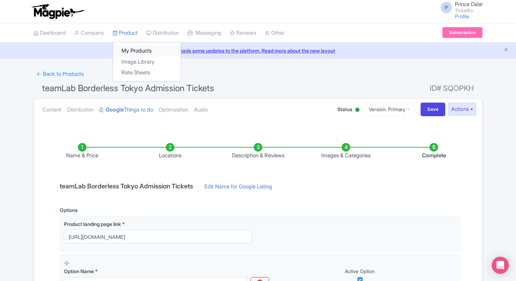
click at [132, 46] on link "My Products" at bounding box center [147, 50] width 68 height 11
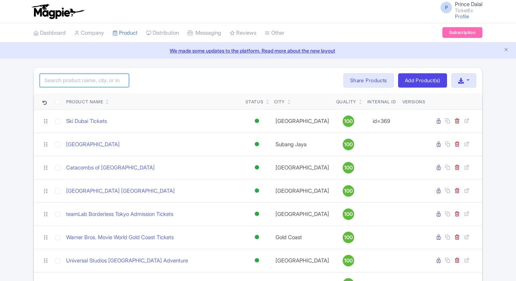
drag, startPoint x: 0, startPoint y: 0, endPoint x: 89, endPoint y: 82, distance: 120.9
click at [89, 82] on input "search" at bounding box center [84, 81] width 89 height 14
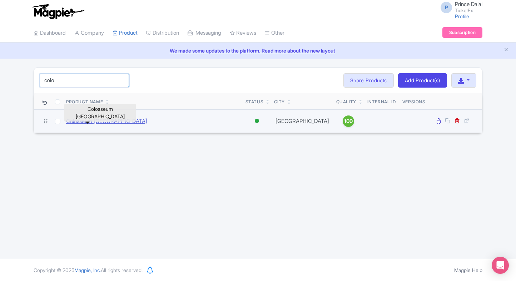
type input "colo"
click at [70, 117] on link "Colosseum [GEOGRAPHIC_DATA]" at bounding box center [106, 121] width 81 height 8
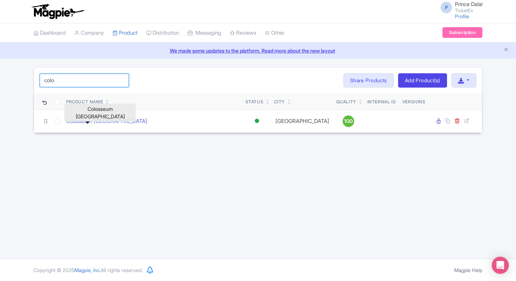
click at [93, 75] on input "colo" at bounding box center [84, 81] width 89 height 14
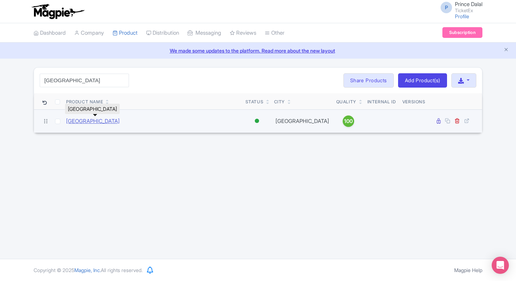
click at [97, 122] on link "[GEOGRAPHIC_DATA]" at bounding box center [93, 121] width 54 height 8
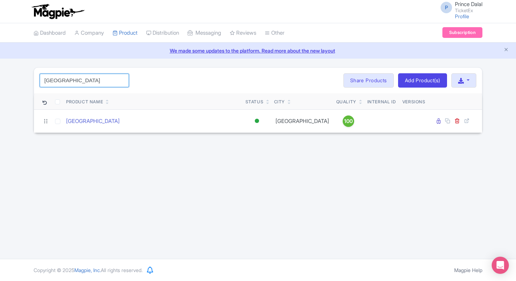
click at [99, 78] on input "[GEOGRAPHIC_DATA]" at bounding box center [84, 81] width 89 height 14
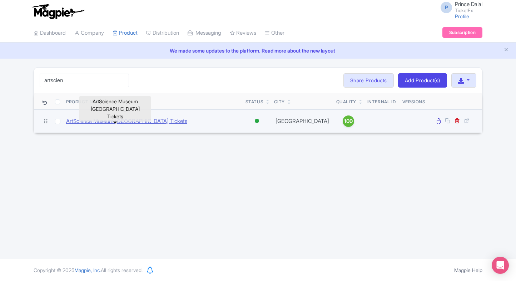
click at [87, 118] on link "ArtScience Museum [GEOGRAPHIC_DATA] Tickets" at bounding box center [126, 121] width 121 height 8
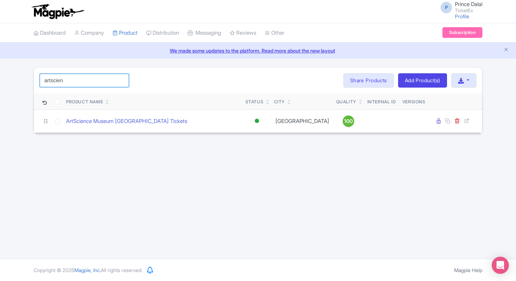
click at [83, 77] on input "artscien" at bounding box center [84, 81] width 89 height 14
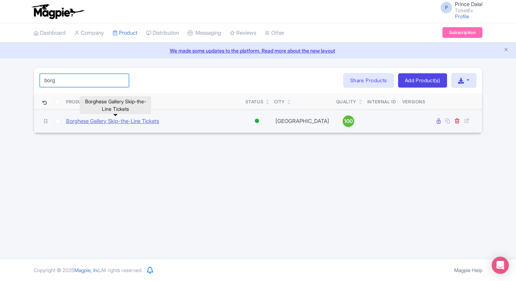
type input "borg"
click at [108, 118] on link "Borghese Gallery Skip-the-Line Tickets" at bounding box center [112, 121] width 93 height 8
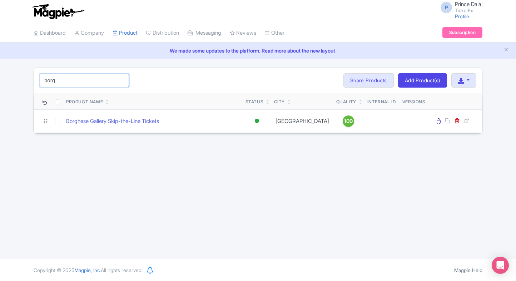
click at [120, 79] on input "borg" at bounding box center [84, 81] width 89 height 14
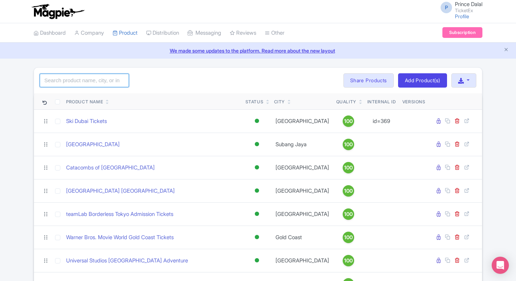
click at [104, 85] on input "search" at bounding box center [84, 81] width 89 height 14
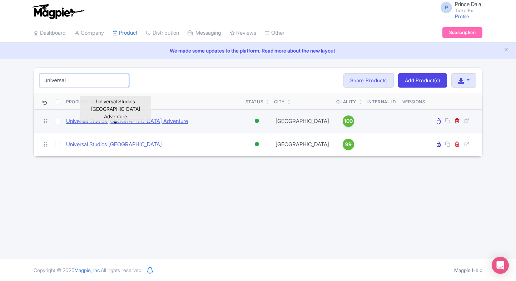
type input "universal"
click at [97, 123] on link "Universal Studios [GEOGRAPHIC_DATA] Adventure" at bounding box center [127, 121] width 122 height 8
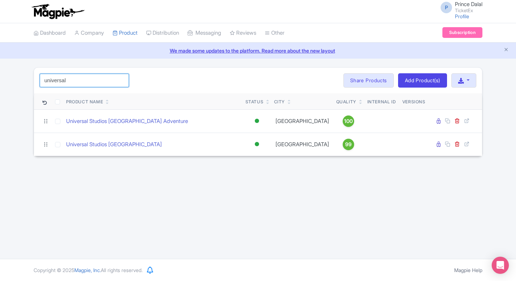
click at [105, 87] on input "universal" at bounding box center [84, 81] width 89 height 14
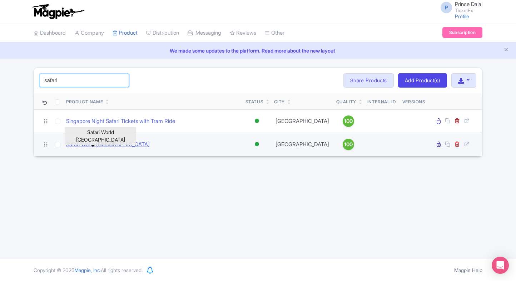
type input "safari"
click at [83, 141] on link "Safari World [GEOGRAPHIC_DATA]" at bounding box center [108, 145] width 84 height 8
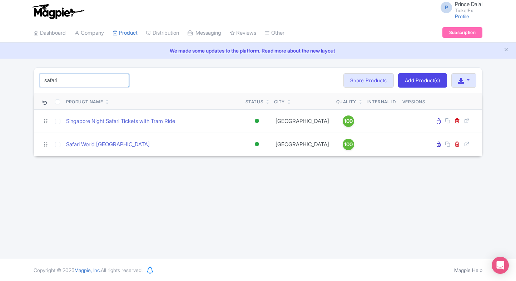
click at [100, 80] on input "safari" at bounding box center [84, 81] width 89 height 14
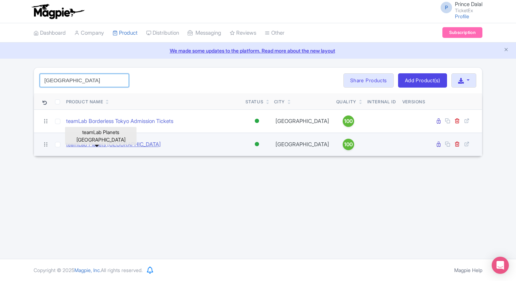
type input "[GEOGRAPHIC_DATA]"
click at [90, 141] on link "teamLab Planets [GEOGRAPHIC_DATA]" at bounding box center [113, 145] width 95 height 8
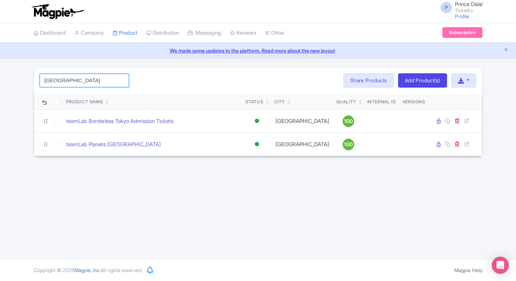
click at [86, 81] on input "[GEOGRAPHIC_DATA]" at bounding box center [84, 81] width 89 height 14
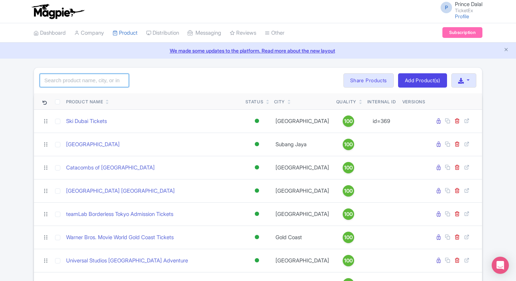
click at [89, 78] on input "search" at bounding box center [84, 81] width 89 height 14
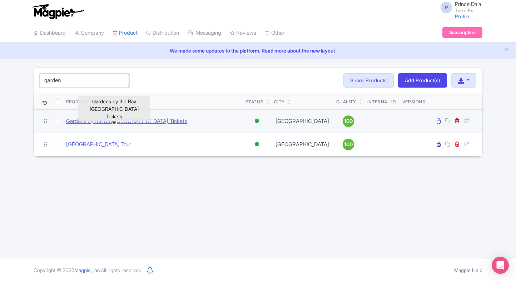
type input "garden"
click at [91, 118] on link "Gardens by the Bay Singapore Tickets" at bounding box center [126, 121] width 121 height 8
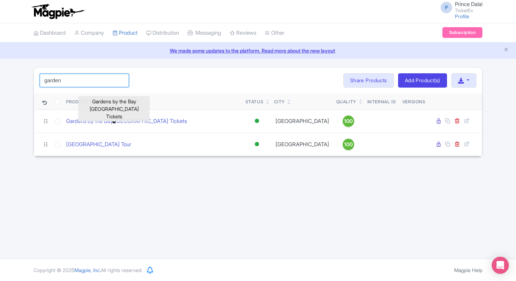
click at [92, 82] on input "garden" at bounding box center [84, 81] width 89 height 14
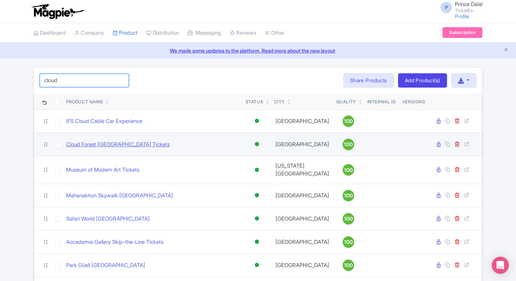
type input "cloud"
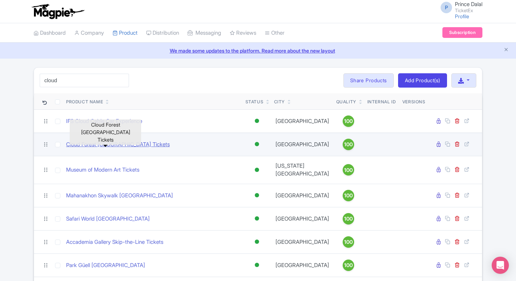
click at [77, 145] on link "Cloud Forest Singapore Tickets" at bounding box center [118, 145] width 104 height 8
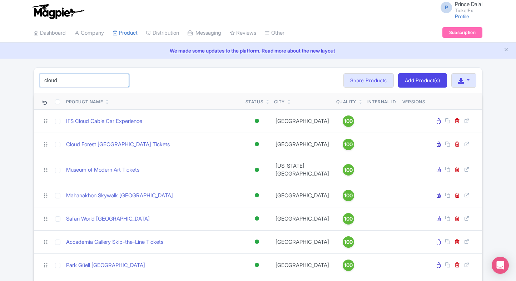
click at [64, 76] on input "cloud" at bounding box center [84, 81] width 89 height 14
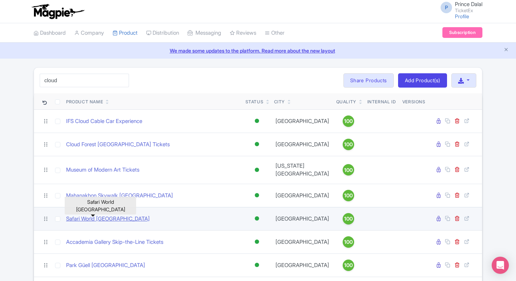
click at [88, 215] on link "Safari World Bangkok" at bounding box center [108, 219] width 84 height 8
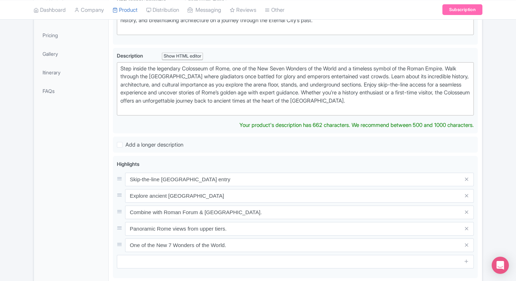
scroll to position [175, 0]
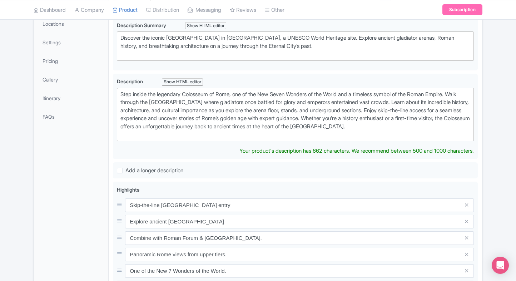
type trix-editor "<div>Step inside the legendary Colosseum of [GEOGRAPHIC_DATA], one of the New S…"
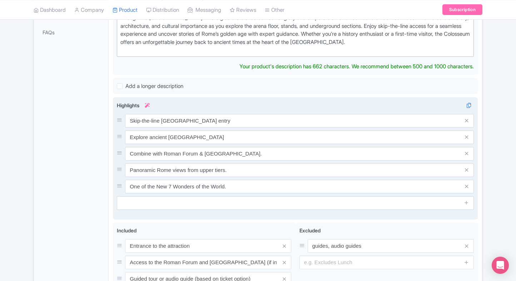
scroll to position [233, 0]
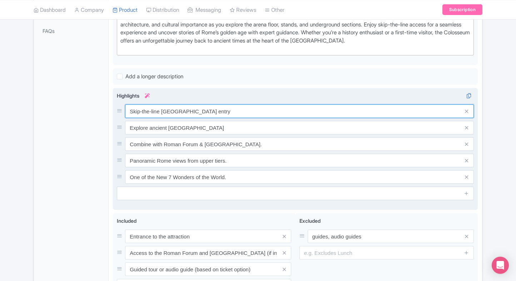
click at [236, 122] on div "Skip-the-line Colosseum entry Explore ancient gladiator arena Combine with Roma…" at bounding box center [295, 143] width 357 height 79
click at [229, 108] on input "Skip-the-line [GEOGRAPHIC_DATA] entry" at bounding box center [299, 111] width 349 height 14
paste input "Walk inside the ancient Roman arena"
type input "Walk inside the ancient Roman arena"
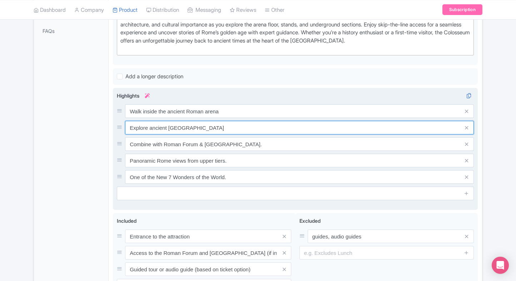
click at [223, 127] on input "Explore ancient [GEOGRAPHIC_DATA]" at bounding box center [299, 128] width 349 height 14
paste input "Discover gladiator and empire history"
type input "Discover gladiator and empire history"
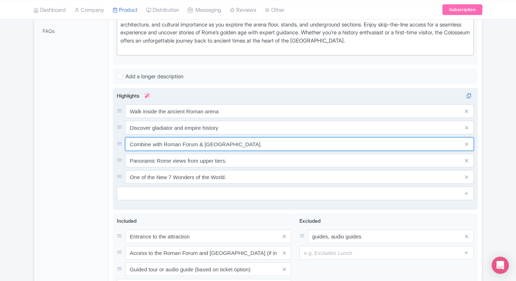
click at [226, 147] on input "Combine with Roman Forum & [GEOGRAPHIC_DATA]." at bounding box center [299, 144] width 349 height 14
paste input "Skip long entry queues with priority"
type input "Skip long entry queues with priority"
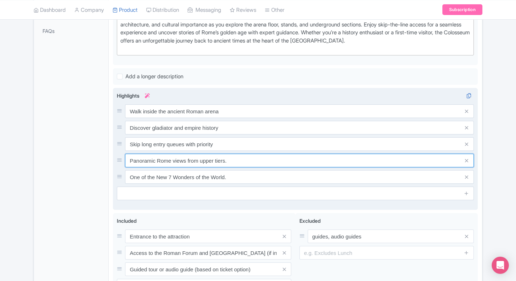
click at [244, 163] on input "Panoramic Rome views from upper tiers." at bounding box center [299, 161] width 349 height 14
paste input "views of Rome’s landmarks"
type input "Panoramic views of Rome’s landmarks"
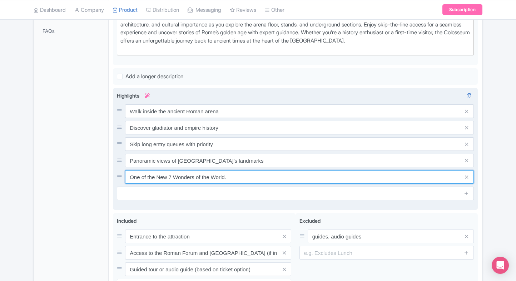
click at [213, 178] on input "One of the New 7 Wonders of the World." at bounding box center [299, 177] width 349 height 14
click at [234, 176] on input "One of the New 7 Wonders of the World." at bounding box center [299, 177] width 349 height 14
click at [147, 177] on input "One of the New 7 Wonders of the World." at bounding box center [299, 177] width 349 height 14
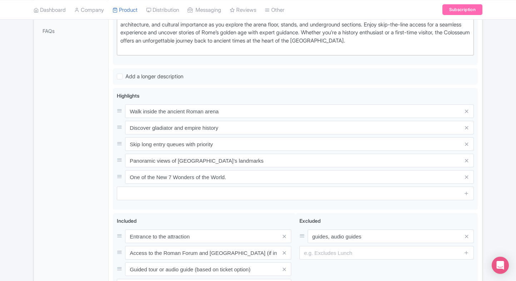
click at [94, 157] on div "General Booking Info Locations Settings Pricing Gallery Itinerary FAQs" at bounding box center [71, 111] width 75 height 441
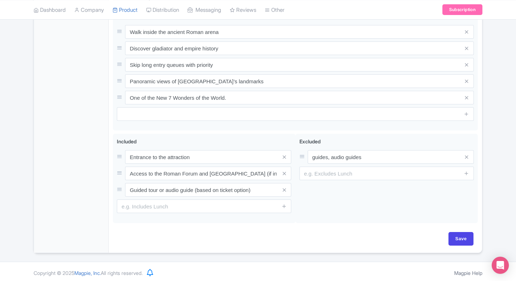
scroll to position [313, 0]
click at [451, 236] on input "Save" at bounding box center [461, 238] width 25 height 14
type input "Saving..."
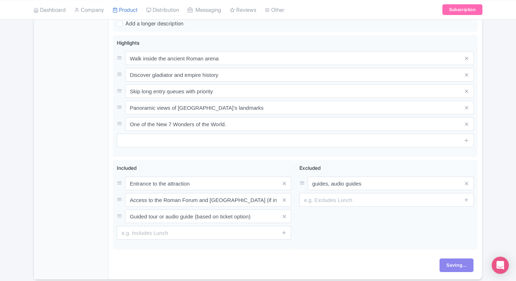
scroll to position [284, 0]
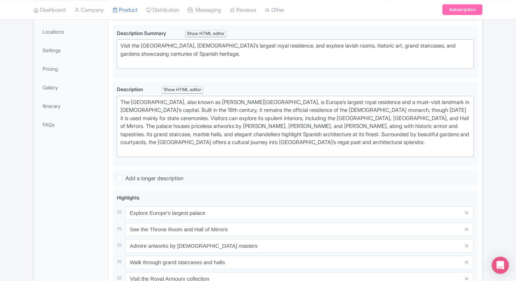
scroll to position [203, 0]
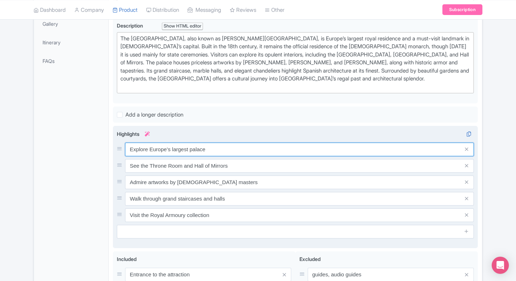
click at [171, 150] on input "Explore Europe’s largest palace" at bounding box center [299, 150] width 349 height 14
paste input "Visit Europe’s largest functioning"
type input "Visit Europe’s largest functioning palace"
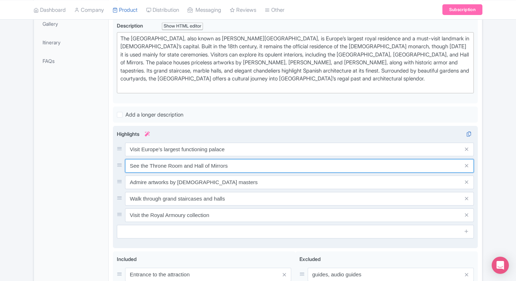
click at [181, 164] on input "See the Throne Room and Hall of Mirrors" at bounding box center [299, 166] width 349 height 14
paste input "Royal Armoury"
type input "See the Throne Room and Royal Armoury"
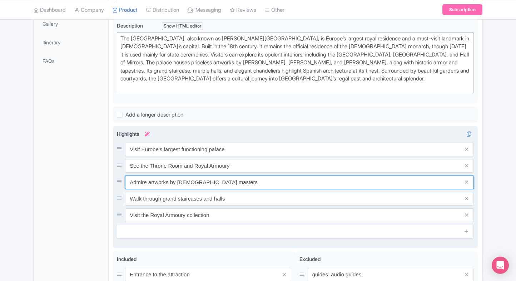
click at [214, 177] on input "Admire artworks by Spanish masters" at bounding box center [299, 183] width 349 height 14
paste input "Explore stunning frescoes and decor"
type input "Explore stunning frescoes and decor"
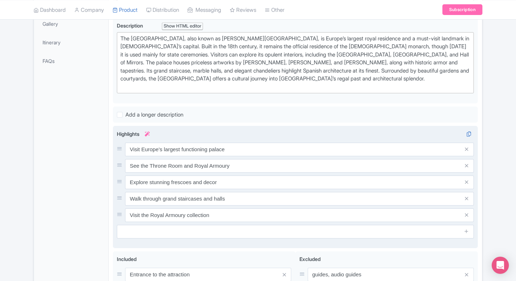
click at [208, 189] on div "Visit Europe’s largest functioning palace See the Throne Room and Royal Armoury…" at bounding box center [295, 182] width 357 height 79
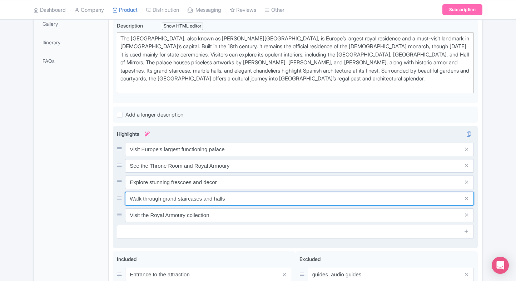
click at [204, 192] on input "Walk through grand staircases and halls" at bounding box center [299, 199] width 349 height 14
paste input "Learn Spain’s royal heritage and history"
type input "Learn Spain’s royal heritage and history"
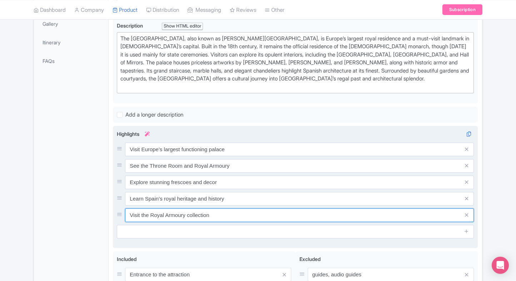
click at [206, 208] on input "Visit the Royal Armoury collection" at bounding box center [299, 215] width 349 height 14
paste input "Enjoy panoramic palace square views"
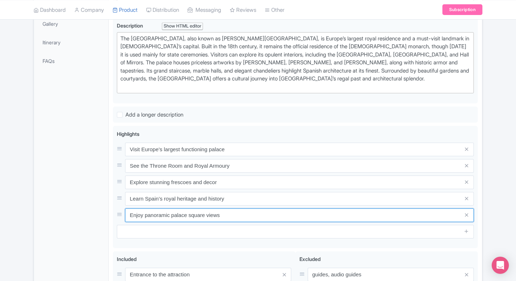
type input "Enjoy panoramic palace square views"
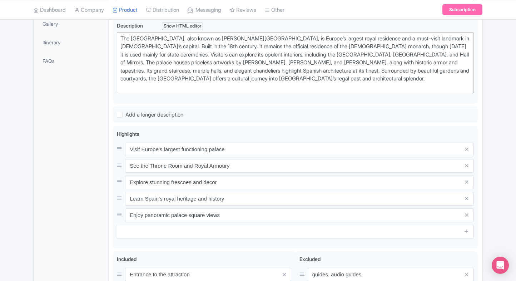
click at [110, 216] on div "Royal Palace of Madrid Name * i Royal Palace of Madrid Your product's name has …" at bounding box center [296, 143] width 374 height 453
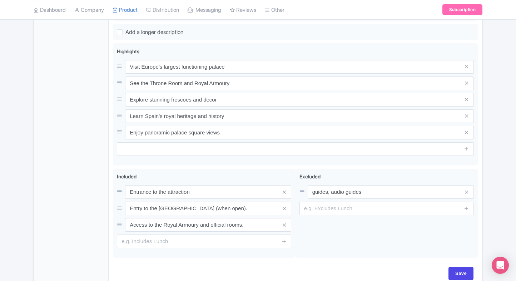
scroll to position [289, 0]
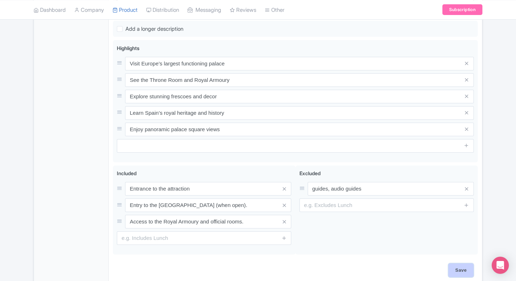
click at [461, 270] on input "Save" at bounding box center [461, 271] width 25 height 14
type input "Saving..."
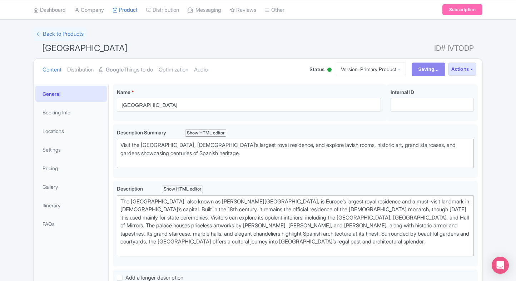
scroll to position [0, 0]
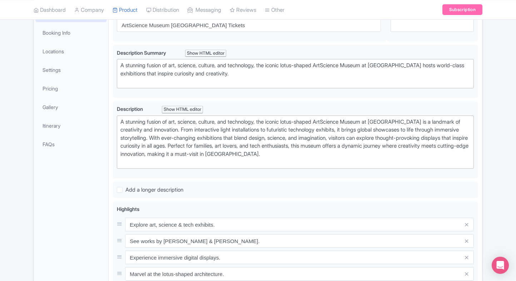
scroll to position [213, 0]
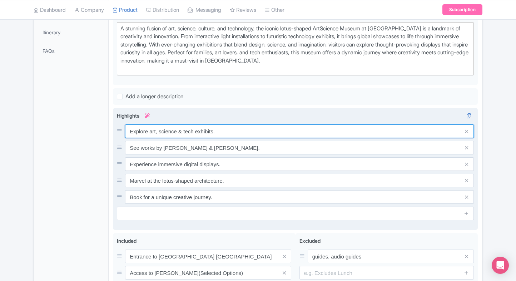
click at [234, 127] on input "Explore art, science & tech exhibits." at bounding box center [299, 131] width 349 height 14
paste input "Iconic lotus-shaped landmark museum"
type input "Iconic lotus-shaped landmark museum"
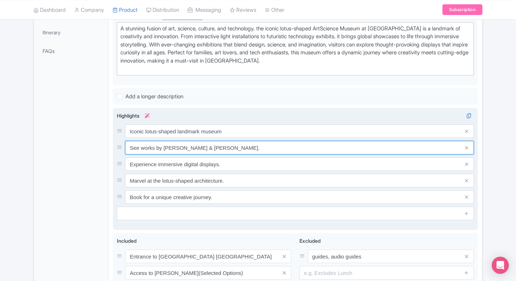
click at [213, 141] on input "See works by Van Gogh & Andy Warhol." at bounding box center [299, 148] width 349 height 14
paste input "Explore art, science & innovation exhibits"
type input "Explore art, science & innovation exhibits"
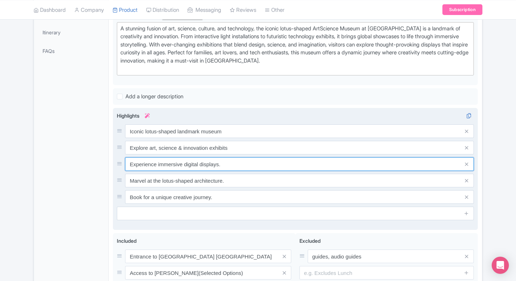
click at [231, 165] on input "Experience immersive digital displays." at bounding box center [299, 164] width 349 height 14
paste input "Immersive Future World digital galleries"
type input "Immersive Future World digital galleries"
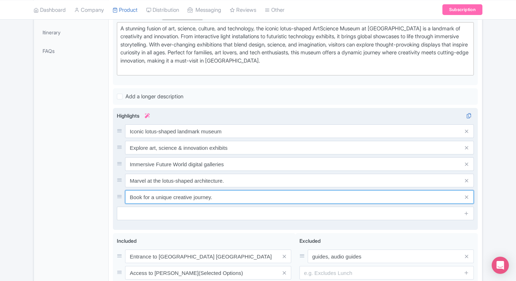
click at [208, 190] on input "Book for a unique creative journey." at bounding box center [299, 197] width 349 height 14
paste input "Convenient location at Marina Bay Sands"
type input "Convenient location at Marina Bay Sands"
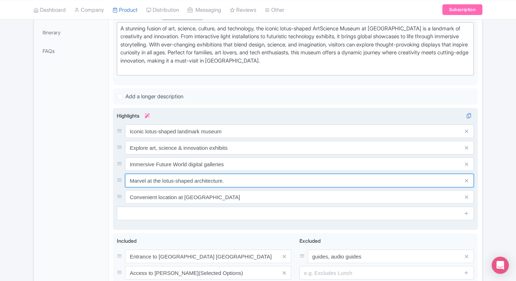
click at [245, 178] on input "Marvel at the lotus-shaped architecture." at bounding box center [299, 181] width 349 height 14
paste input "Family-friendly educational experiences"
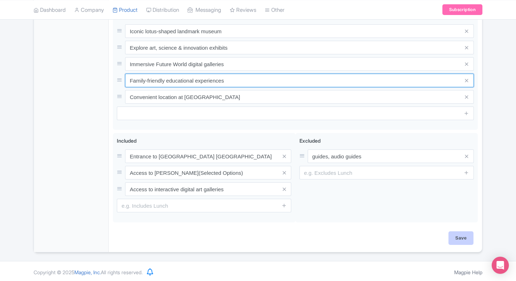
type input "Family-friendly educational experiences"
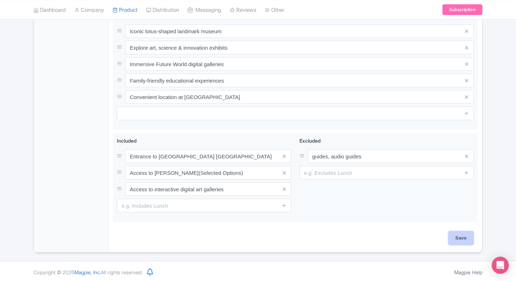
click at [459, 235] on input "Save" at bounding box center [461, 238] width 25 height 14
type input "Saving..."
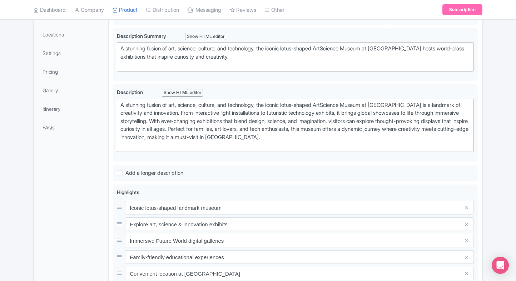
scroll to position [0, 0]
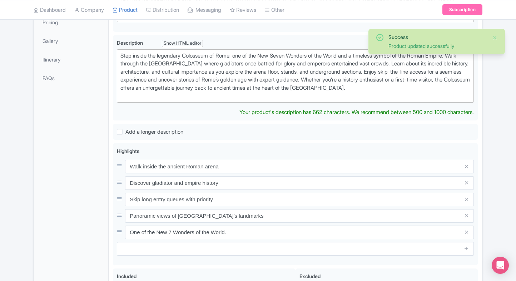
scroll to position [187, 0]
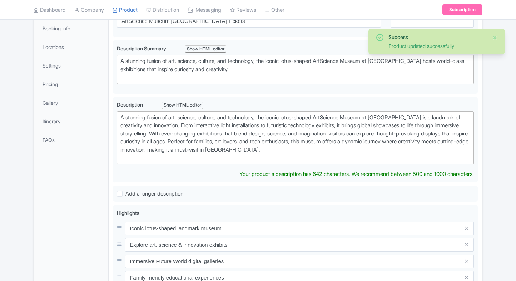
scroll to position [124, 0]
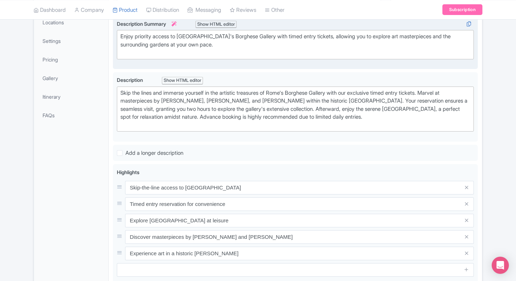
scroll to position [157, 0]
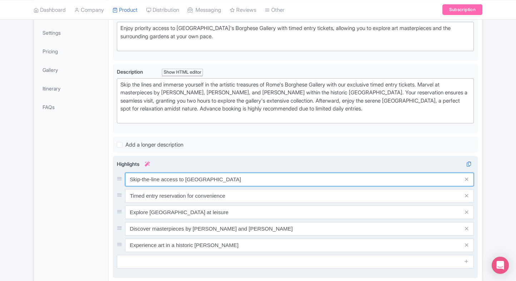
click at [182, 181] on input "Skip-the-line access to [GEOGRAPHIC_DATA]" at bounding box center [299, 180] width 349 height 14
paste input "[PERSON_NAME]’s breathtaking sculptures"
type input "[PERSON_NAME]’s breathtaking sculptures"
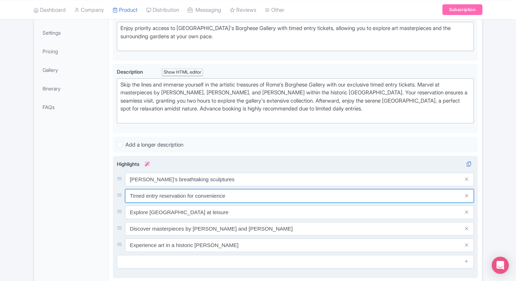
click at [182, 192] on input "Timed entry reservation for convenience" at bounding box center [299, 196] width 349 height 14
paste input "View [PERSON_NAME] famous masterpieces"
type input "View [PERSON_NAME] famous masterpieces"
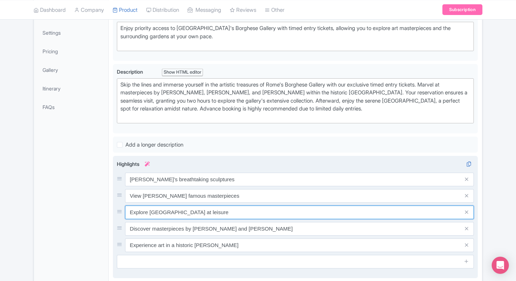
click at [193, 206] on input "Explore [GEOGRAPHIC_DATA] at leisure" at bounding box center [299, 213] width 349 height 14
paste input "Guaranteed entry with timed tickets"
type input "Guaranteed entry with timed tickets"
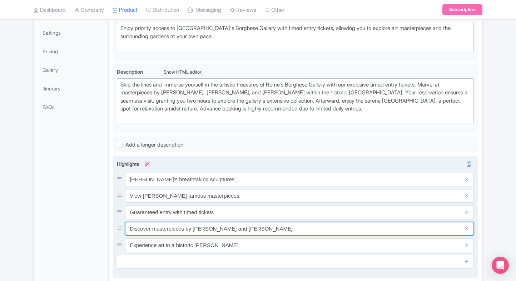
click at [204, 222] on input "Discover masterpieces by [PERSON_NAME] and [PERSON_NAME]" at bounding box center [299, 229] width 349 height 14
paste input "Stroll the peaceful [GEOGRAPHIC_DATA]"
type input "Stroll the peaceful [GEOGRAPHIC_DATA]"
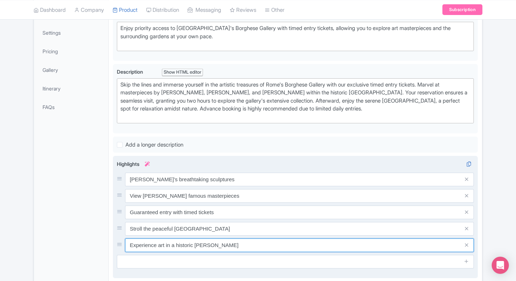
click at [199, 245] on input "Experience art in a historic [PERSON_NAME]" at bounding box center [299, 246] width 349 height 14
paste input "Perfect for art and culture lovers"
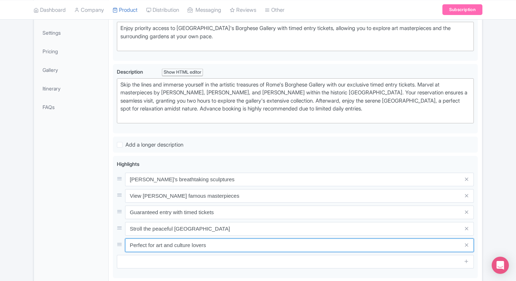
type input "Perfect for art and culture lovers"
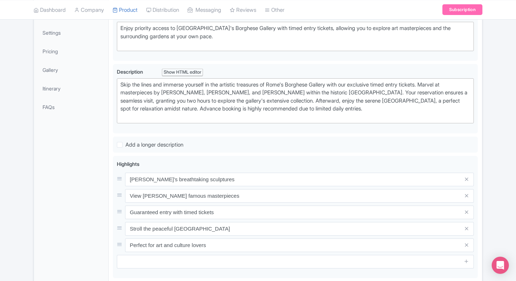
click at [70, 237] on div "General Booking Info Locations Settings Pricing Gallery Itinerary FAQs" at bounding box center [71, 183] width 75 height 433
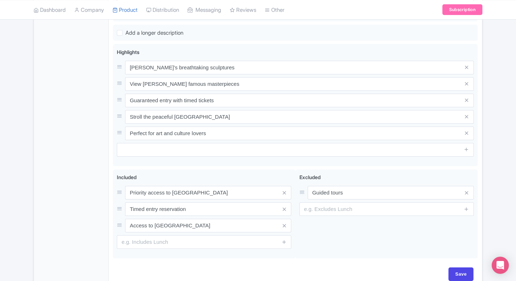
scroll to position [305, 0]
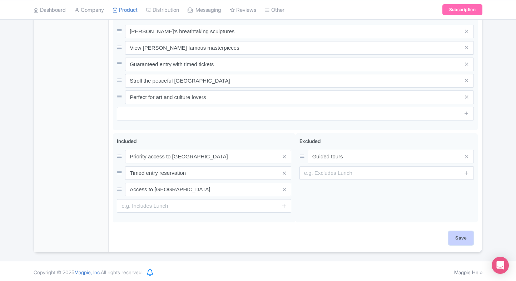
click at [470, 241] on input "Save" at bounding box center [461, 238] width 25 height 14
type input "Saving..."
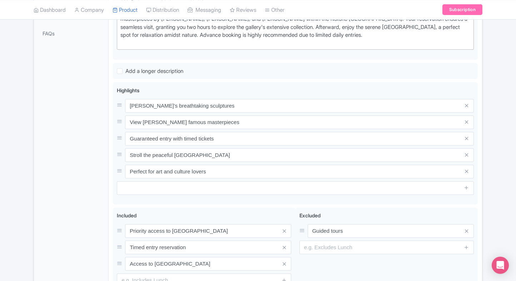
scroll to position [229, 0]
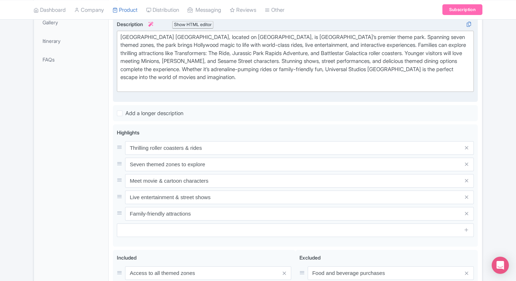
scroll to position [206, 0]
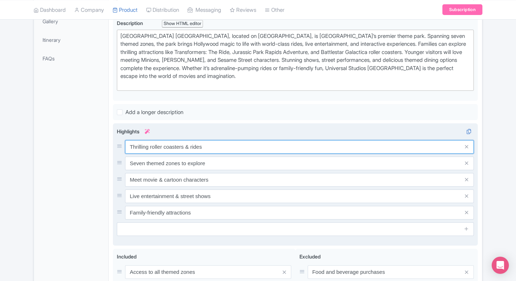
click at [193, 148] on input "Thrilling roller coasters & rides" at bounding box center [299, 147] width 349 height 14
paste input "ides across themed world"
type input "Thrilling rides across themed worlds"
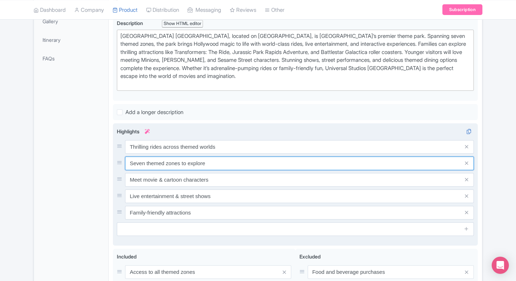
click at [239, 165] on input "Seven themed zones to explore" at bounding box center [299, 164] width 349 height 14
paste input "Meet your favorite movie characters"
type input "Meet your favorite movie characters"
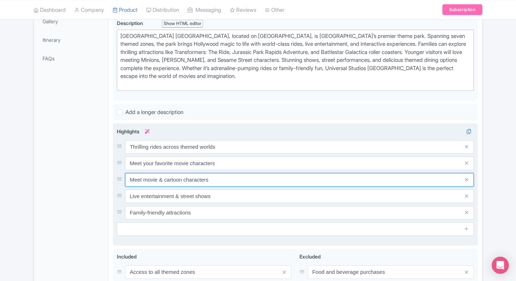
click at [224, 178] on input "Meet movie & cartoon characters" at bounding box center [299, 180] width 349 height 14
paste input "Daily parades, shows & attraction"
type input "Daily parades, shows & attractions"
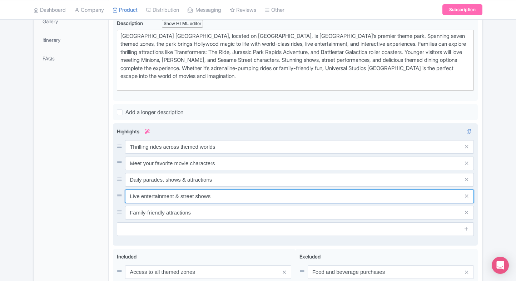
click at [208, 196] on input "Live entertainment & street shows" at bounding box center [299, 197] width 349 height 14
paste input "Fun for families, friends & kids alike"
type input "Fun for families, friends & kids alike"
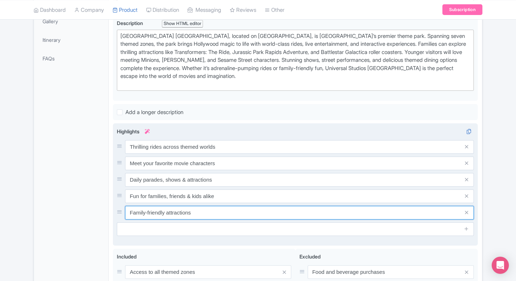
click at [210, 217] on input "Family-friendly attractions" at bounding box center [299, 213] width 349 height 14
paste input "Located on vibrant [GEOGRAPHIC_DATA]"
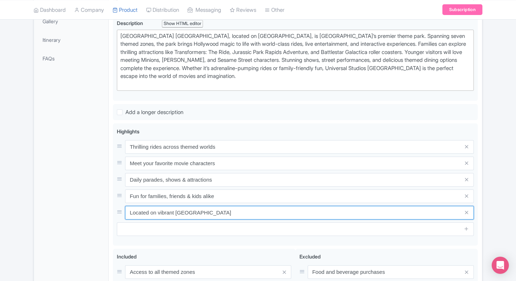
type input "Located on vibrant [GEOGRAPHIC_DATA]"
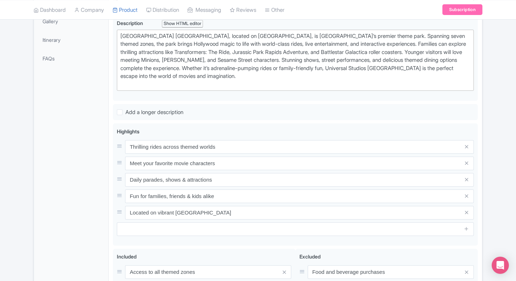
click at [496, 155] on div "← Back to Products Universal Studios Singapore Adventure ID# DHTRWX Content Dis…" at bounding box center [258, 115] width 516 height 506
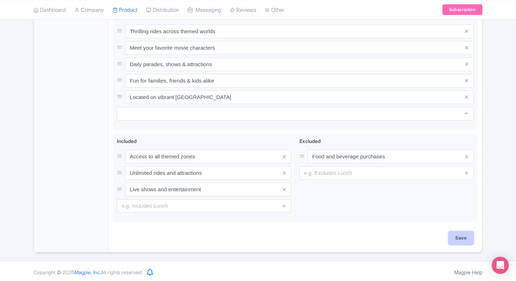
click at [464, 235] on input "Save" at bounding box center [461, 238] width 25 height 14
type input "Saving..."
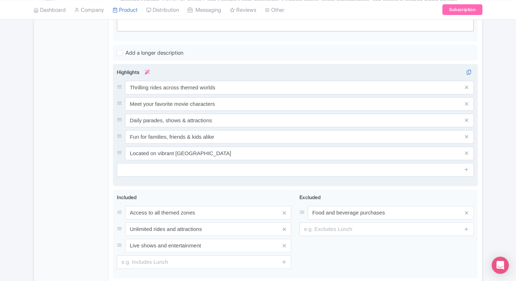
scroll to position [265, 0]
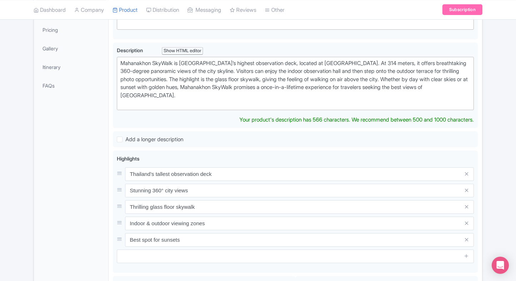
scroll to position [180, 0]
type trix-editor "<div>Mahanakhon SkyWalk is [GEOGRAPHIC_DATA]’s highest observation deck, locate…"
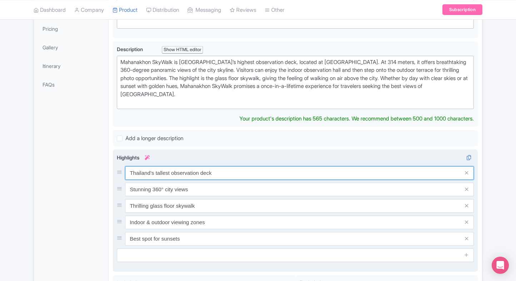
click at [198, 168] on div "Thailand’s tallest observation deck Stunning 360° city views Thrilling glass fl…" at bounding box center [295, 205] width 357 height 79
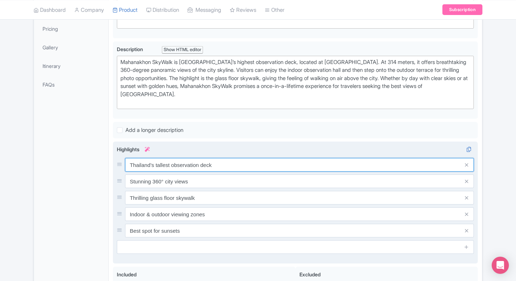
click at [216, 158] on input "Thailand’s tallest observation deck" at bounding box center [299, 165] width 349 height 14
paste input "largest open-air safari par"
type input "Thailand’s largest open-air safari park"
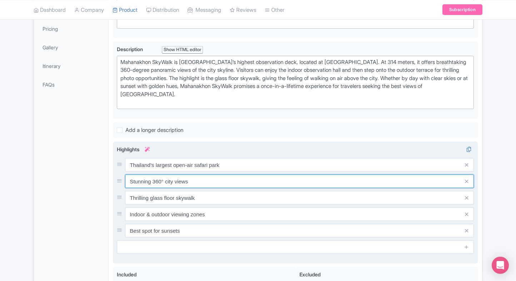
click at [237, 176] on input "Stunning 360° city views" at bounding box center [299, 182] width 349 height 14
paste input "ee lions, giraffes, zebras & more"
type input "See lions, giraffes, zebras & more"
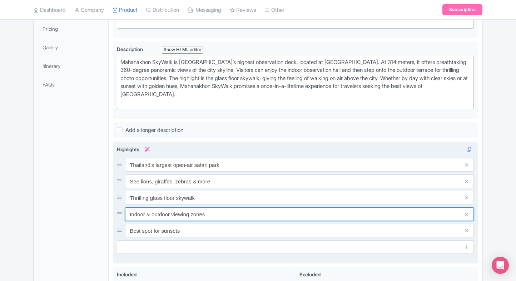
click at [180, 212] on input "Indoor & outdoor viewing zones" at bounding box center [299, 214] width 349 height 14
paste input "Perfect family-friendly day adventure"
type input "Perfect family-friendly day adventure"
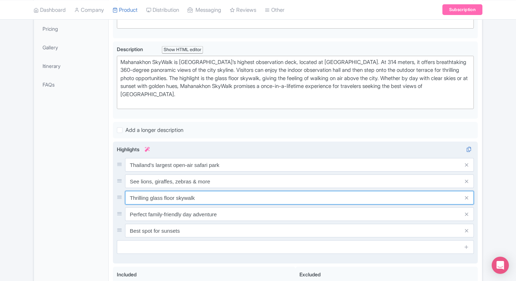
click at [175, 197] on input "Thrilling glass floor skywalk" at bounding box center [299, 198] width 349 height 14
paste input "Marine Park with daily animal shows"
type input "Marine Park with daily animal shows"
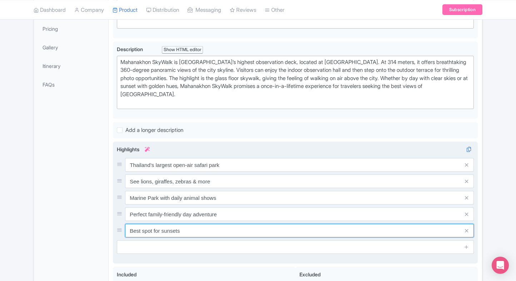
click at [200, 227] on input "Best spot for sunsets" at bounding box center [299, 231] width 349 height 14
paste input "Combo tickets for full park acces"
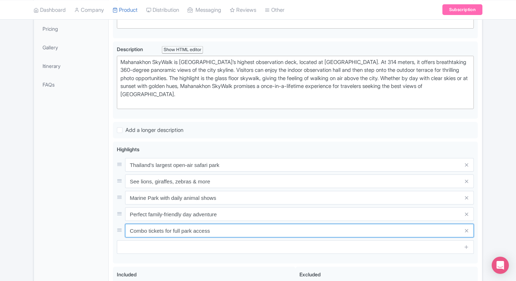
type input "Combo tickets for full park access"
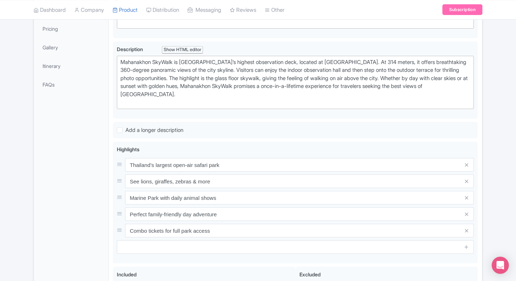
click at [493, 157] on div "← Back to Products Safari World Bangkok ID# PLGJSQ Content Distribution Google …" at bounding box center [258, 137] width 516 height 498
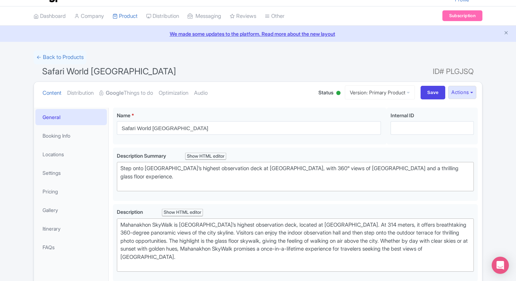
scroll to position [57, 0]
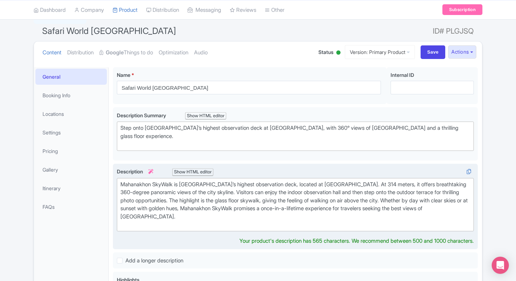
click at [297, 221] on div "Mahanakhon SkyWalk is Bangkok’s highest observation deck, located at King Power…" at bounding box center [296, 205] width 350 height 48
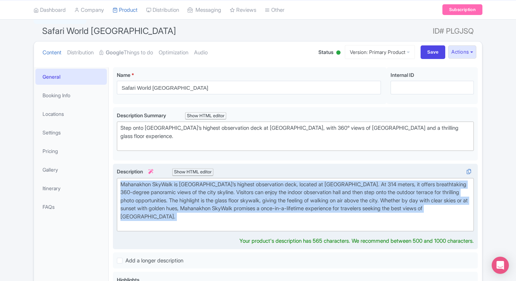
click at [206, 198] on div "Mahanakhon SkyWalk is Bangkok’s highest observation deck, located at King Power…" at bounding box center [296, 205] width 350 height 48
paste trix-editor "<div>Embark on an unforgettable adventure at <strong>Safari World Bangkok</stro…"
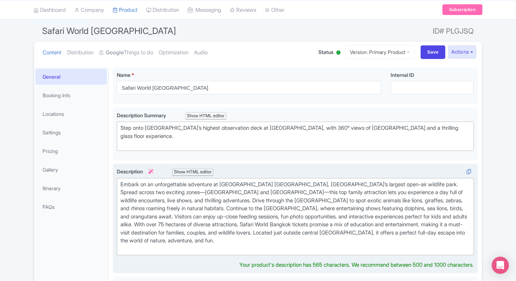
type trix-editor "<div>Embark on an unforgettable adventure at Safari World Bangkok, Thailand’s l…"
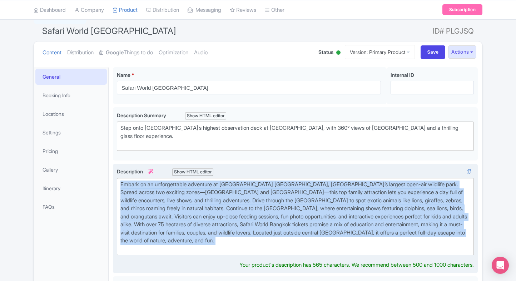
click at [215, 245] on div "Embark on an unforgettable adventure at Safari World Bangkok, Thailand’s larges…" at bounding box center [296, 217] width 350 height 73
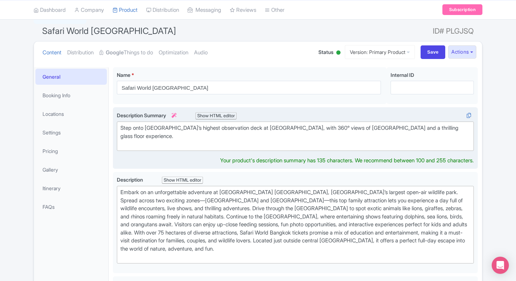
scroll to position [65, 0]
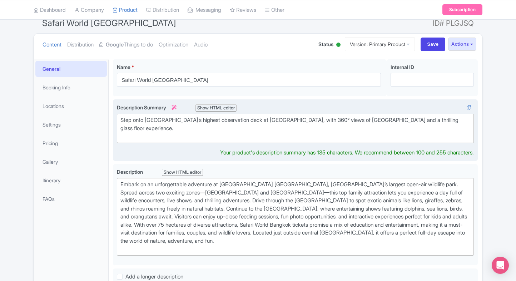
click at [289, 147] on div "Description Summary i Show HTML editor Bold Italic Strikethrough Link Heading Q…" at bounding box center [295, 130] width 357 height 53
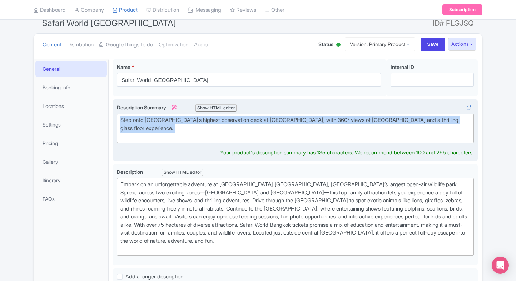
click at [242, 121] on div "Step onto Thailand’s highest observation deck at Mahanakhon SkyWalk, with 360° …" at bounding box center [296, 128] width 350 height 24
paste trix-editor "<div>Discover <strong>Safari World Bangkok</strong>, Thailand’s top wildlife pa…"
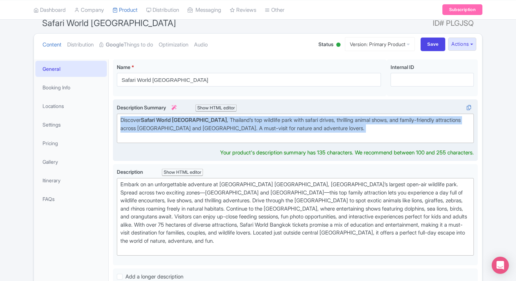
click at [167, 135] on div "Discover Safari World Bangkok , Thailand’s top wildlife park with safari drives…" at bounding box center [296, 128] width 350 height 24
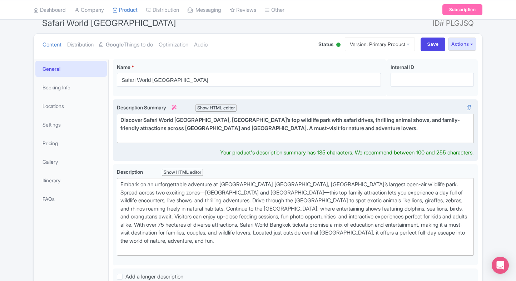
type trix-editor "<div>Discover Safari World Bangkok, Thailand’s top wildlife park with safari dr…"
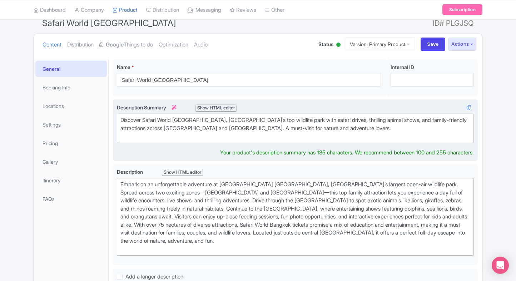
click at [197, 130] on div "Discover Safari World [GEOGRAPHIC_DATA], [GEOGRAPHIC_DATA]’s top wildlife park …" at bounding box center [296, 128] width 350 height 24
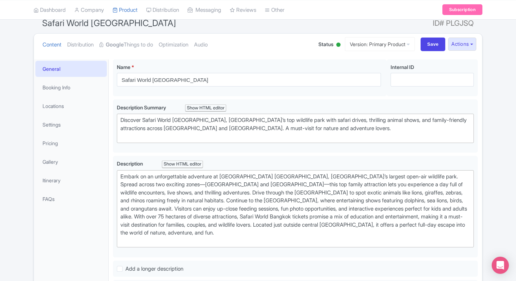
click at [498, 154] on div "Success Data saved automatically ← Back to Products Safari World Bangkok ID# PL…" at bounding box center [258, 263] width 516 height 522
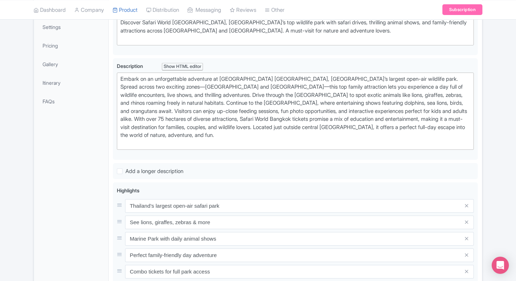
scroll to position [338, 0]
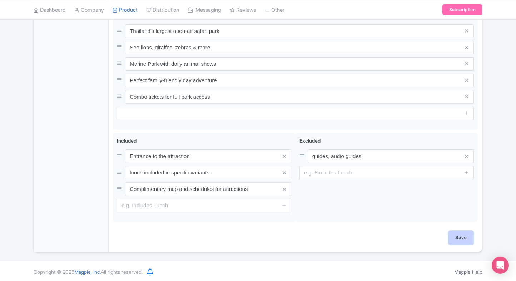
click at [456, 234] on input "Save" at bounding box center [461, 238] width 25 height 14
type input "Saving..."
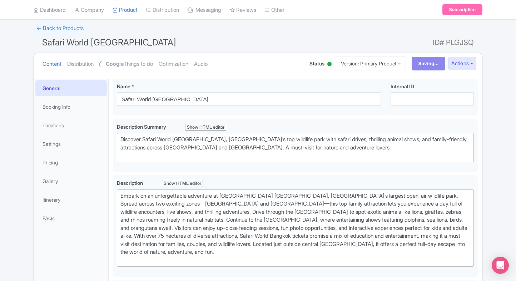
scroll to position [0, 0]
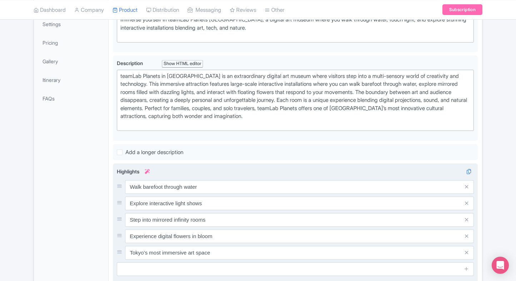
scroll to position [209, 0]
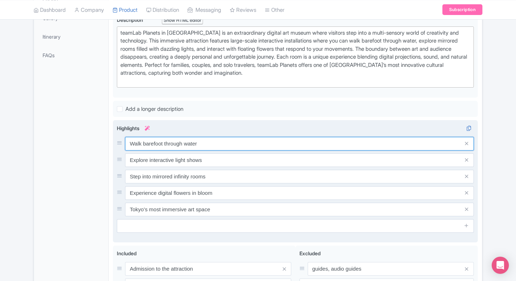
click at [214, 147] on input "Walk barefoot through water" at bounding box center [299, 144] width 349 height 14
paste input "through water and digital art"
type input "Walk through water and digital art"
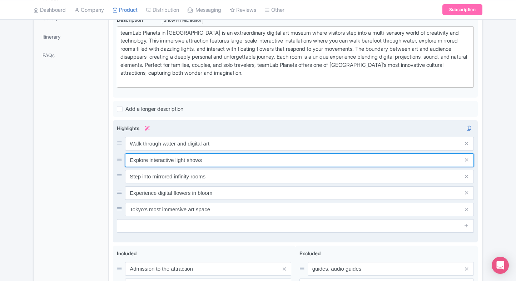
click at [205, 159] on input "Explore interactive light shows" at bounding box center [299, 160] width 349 height 14
paste input "Immersive multi-sensory installation"
type input "Immersive multi-sensory installations"
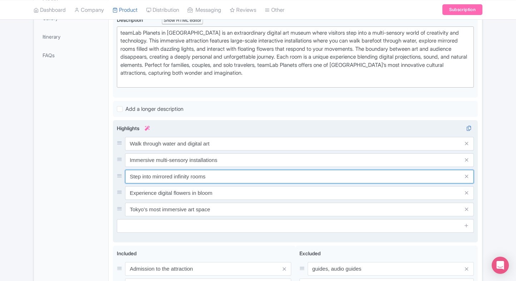
click at [229, 171] on input "Step into mirrored infinity rooms" at bounding box center [299, 177] width 349 height 14
paste input "Reflective, futuristic art landscape"
type input "Reflective, futuristic art landscapes"
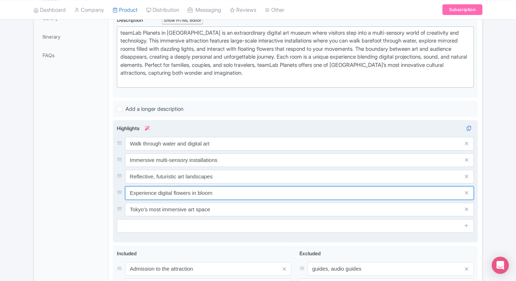
click at [198, 193] on input "Experience digital flowers in bloom" at bounding box center [299, 193] width 349 height 14
paste input "Unique walk-in museum experience"
type input "Unique walk-in museum experience"
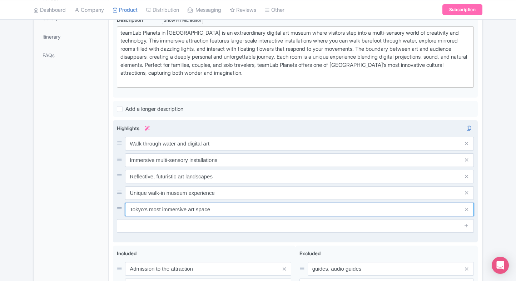
click at [213, 206] on input "Tokyo’s most immersive art space" at bounding box center [299, 210] width 349 height 14
paste input "A must-visit [GEOGRAPHIC_DATA] attraction"
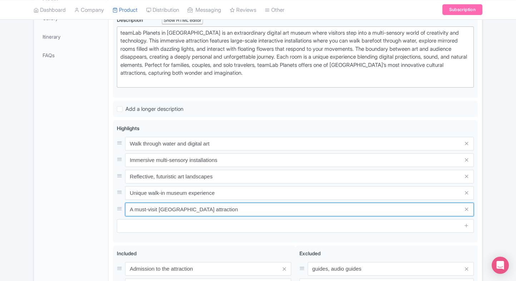
type input "A must-visit [GEOGRAPHIC_DATA] attraction"
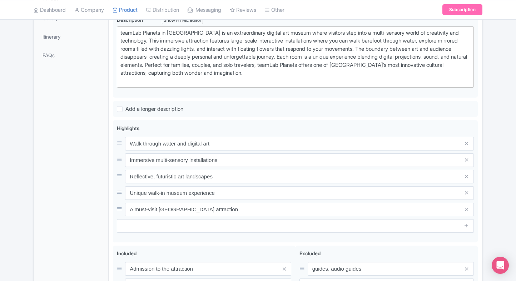
click at [484, 153] on div "← Back to Products teamLab Planets TOKYO ID# XODGPL Content Distribution Google…" at bounding box center [258, 111] width 458 height 506
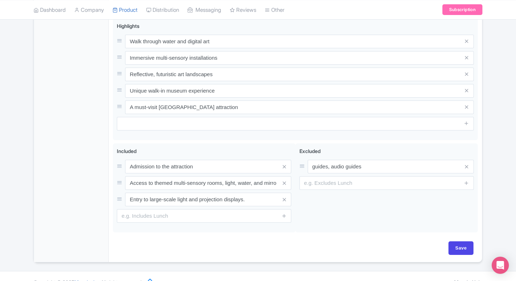
scroll to position [321, 0]
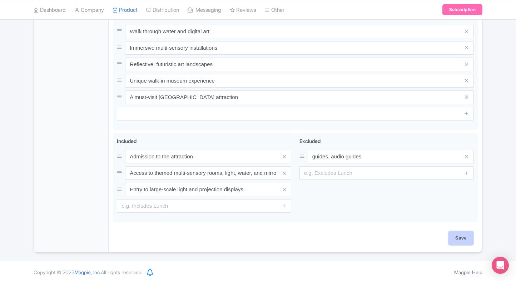
click at [468, 232] on input "Save" at bounding box center [461, 238] width 25 height 14
type input "Saving..."
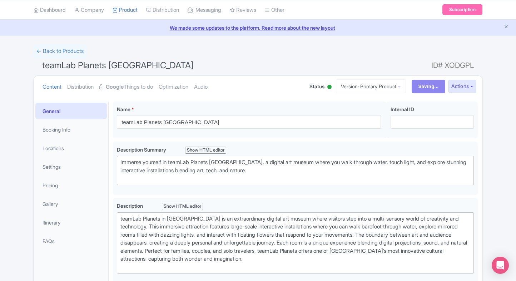
scroll to position [22, 0]
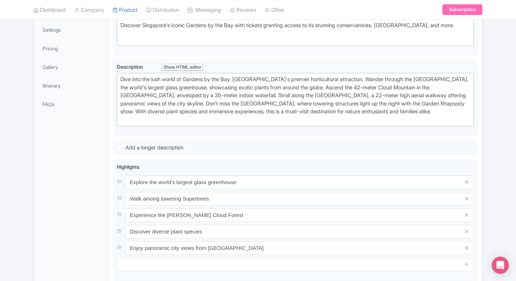
scroll to position [167, 0]
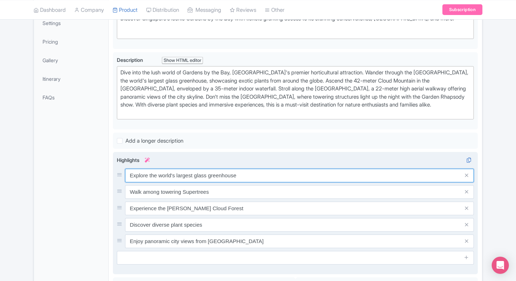
click at [207, 179] on input "Explore the world's largest glass greenhouse" at bounding box center [299, 176] width 349 height 14
paste input "Visit the world-famous [GEOGRAPHIC_DATA]"
paste input "text"
type input "Visit the world-famous [GEOGRAPHIC_DATA]"
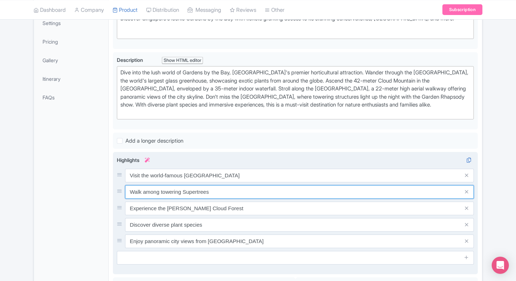
paste input "Step inside the magical Cloud Forest"
type input "Step inside the magical Cloud Forest"
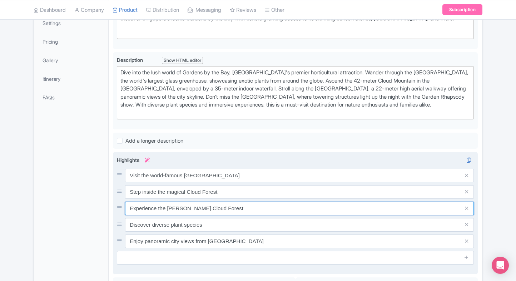
click at [222, 205] on input "Experience the [PERSON_NAME] Cloud Forest" at bounding box center [299, 209] width 349 height 14
paste input "lore the [GEOGRAPHIC_DATA]"
type input "Explore the [GEOGRAPHIC_DATA]"
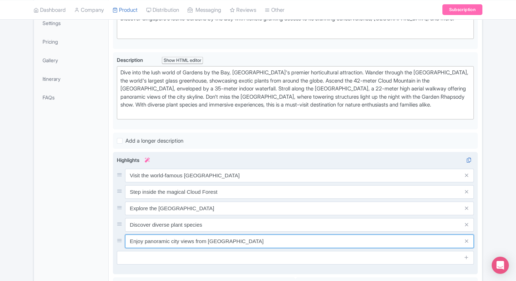
click at [200, 240] on input "Enjoy panoramic city views from [GEOGRAPHIC_DATA]" at bounding box center [299, 242] width 349 height 14
paste input "Top-rated [GEOGRAPHIC_DATA] attraction"
type input "Top-rated [GEOGRAPHIC_DATA] attraction"
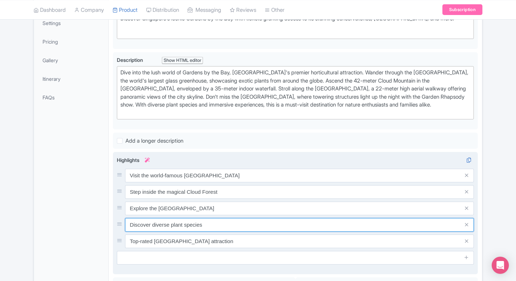
click at [241, 220] on input "Discover diverse plant species" at bounding box center [299, 225] width 349 height 14
paste input "Evening Garden Rhapsody light show"
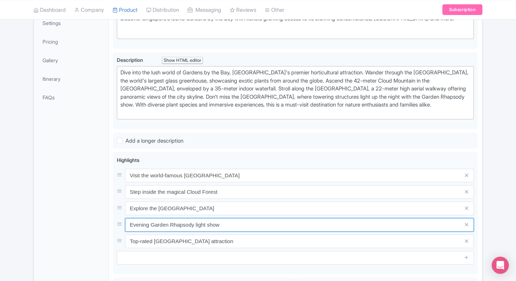
type input "Evening Garden Rhapsody light show"
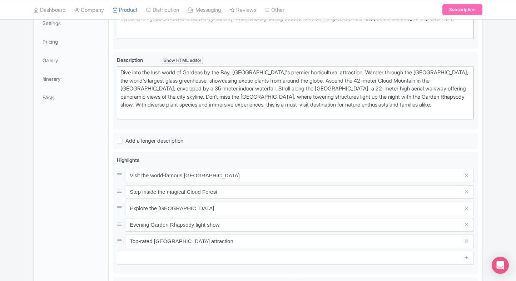
click at [488, 138] on div "← Back to Products Gardens by the Bay [GEOGRAPHIC_DATA] Tickets ID# MQLRSV Cont…" at bounding box center [258, 149] width 516 height 496
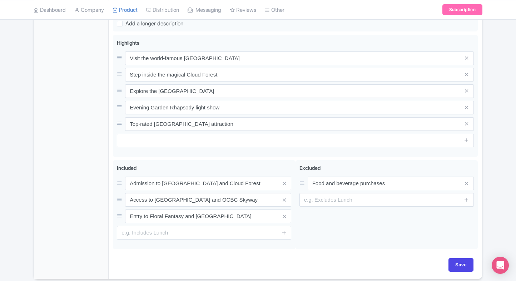
scroll to position [285, 0]
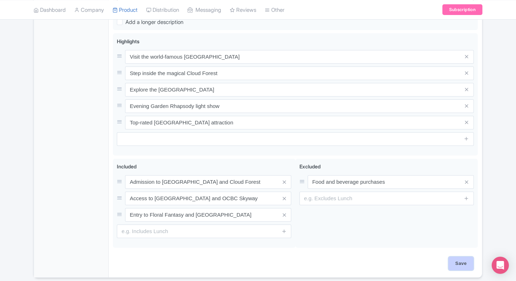
click at [466, 264] on input "Save" at bounding box center [461, 264] width 25 height 14
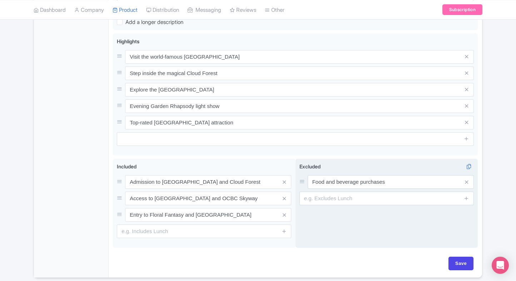
type input "Saving..."
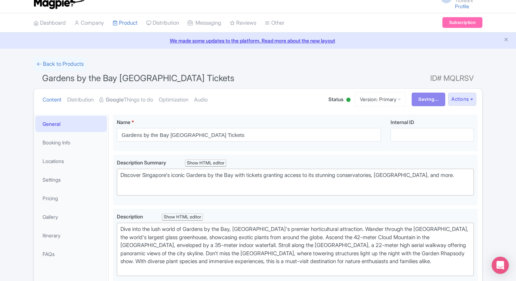
scroll to position [0, 0]
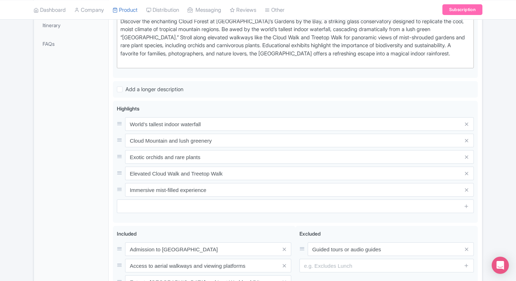
scroll to position [223, 0]
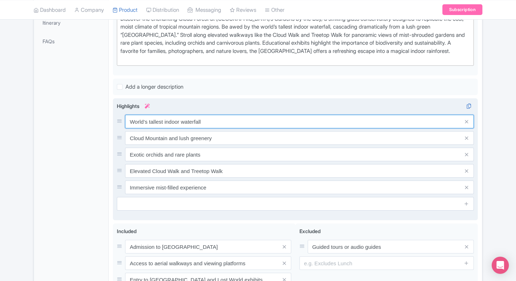
click at [179, 116] on input "World’s tallest indoor waterfall" at bounding box center [299, 122] width 349 height 14
paste input "Marvel at the world’s tallest"
type input "Marvel at the world’s tallest waterfall"
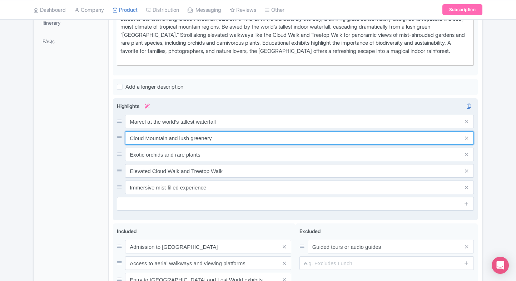
click at [228, 135] on input "Cloud Mountain and lush greenery" at bounding box center [299, 138] width 349 height 14
paste input "Walk the Cloud Walk & Treetop Walk"
type input "Walk the Cloud Walk & Treetop Walk"
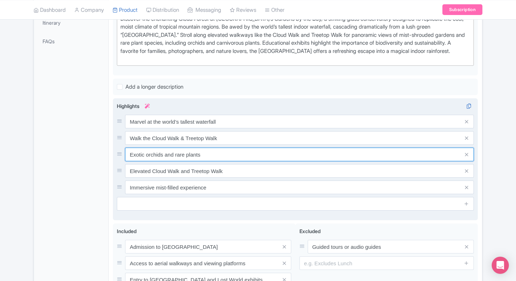
click at [250, 157] on input "Exotic orchids and rare plants" at bounding box center [299, 155] width 349 height 14
paste input "Discover rare plants & [PERSON_NAME] landscape"
type input "Discover rare plants & [PERSON_NAME] landscapes"
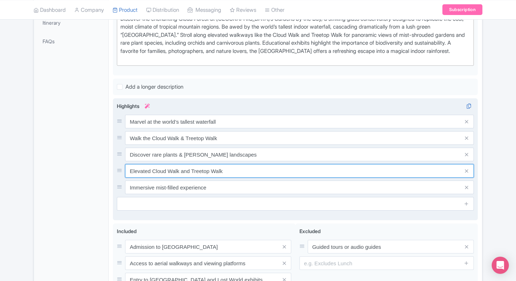
click at [252, 169] on input "Elevated Cloud Walk and Treetop Walk" at bounding box center [299, 171] width 349 height 14
paste input "Learn about sustainability & nature"
type input "Learn about sustainability & nature"
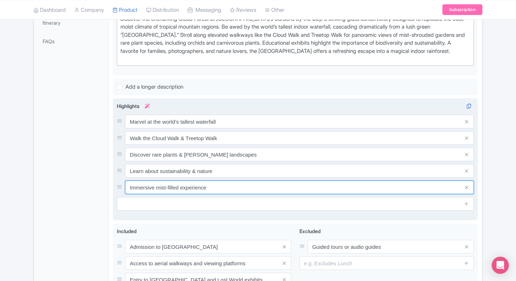
click at [239, 181] on input "Immersive mist-filled experience" at bounding box center [299, 188] width 349 height 14
paste input "Stunning views inside glass conservatory"
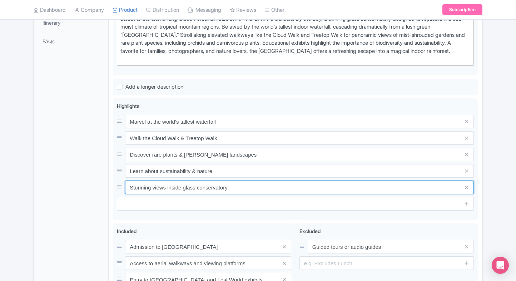
type input "Stunning views inside glass conservatory"
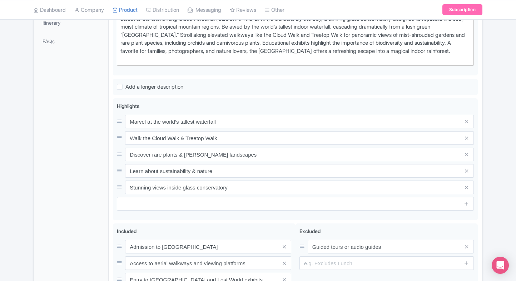
click at [491, 146] on div "← Back to Products Cloud Forest [GEOGRAPHIC_DATA] Tickets ID# YVJOPC Content Di…" at bounding box center [258, 93] width 516 height 498
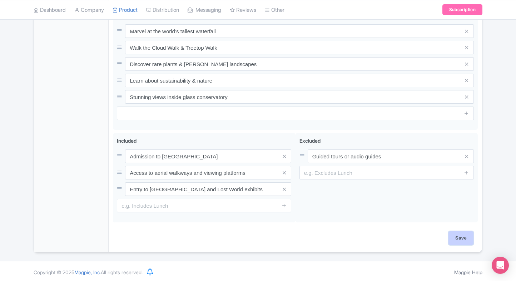
click at [463, 234] on input "Save" at bounding box center [461, 238] width 25 height 14
type input "Saving..."
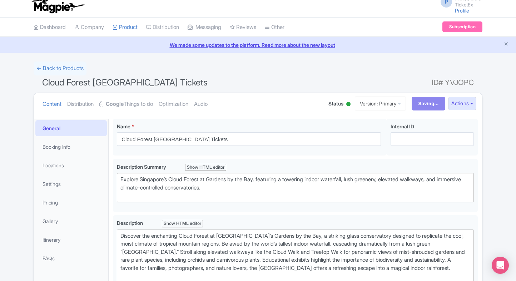
scroll to position [0, 0]
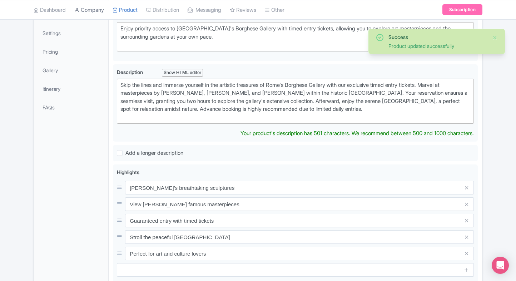
scroll to position [150, 0]
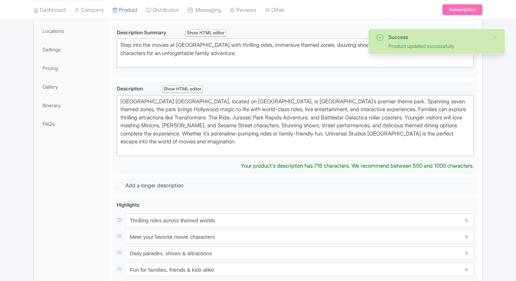
scroll to position [134, 0]
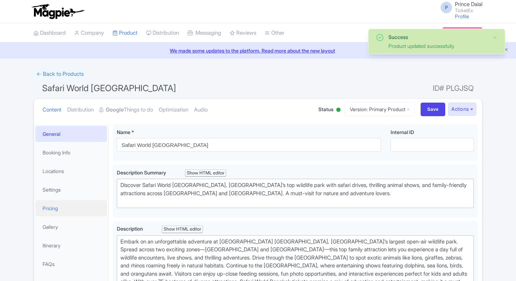
drag, startPoint x: 0, startPoint y: 0, endPoint x: 49, endPoint y: 140, distance: 148.4
click at [49, 200] on link "Pricing" at bounding box center [71, 208] width 72 height 16
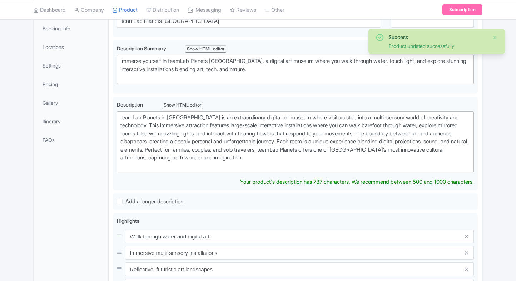
scroll to position [124, 0]
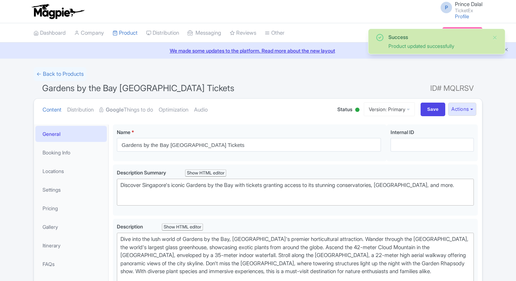
scroll to position [124, 0]
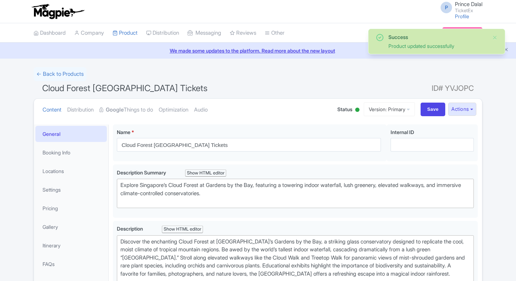
scroll to position [124, 0]
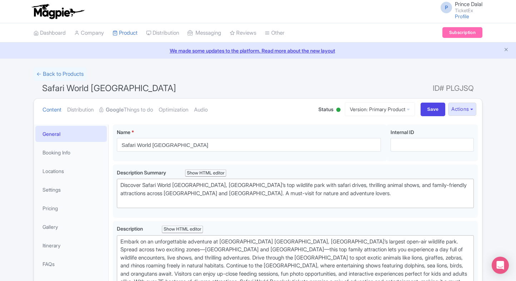
type trix-editor "<div>Embark on an unforgettable adventure at [GEOGRAPHIC_DATA] [GEOGRAPHIC_DATA…"
